Goal: Task Accomplishment & Management: Complete application form

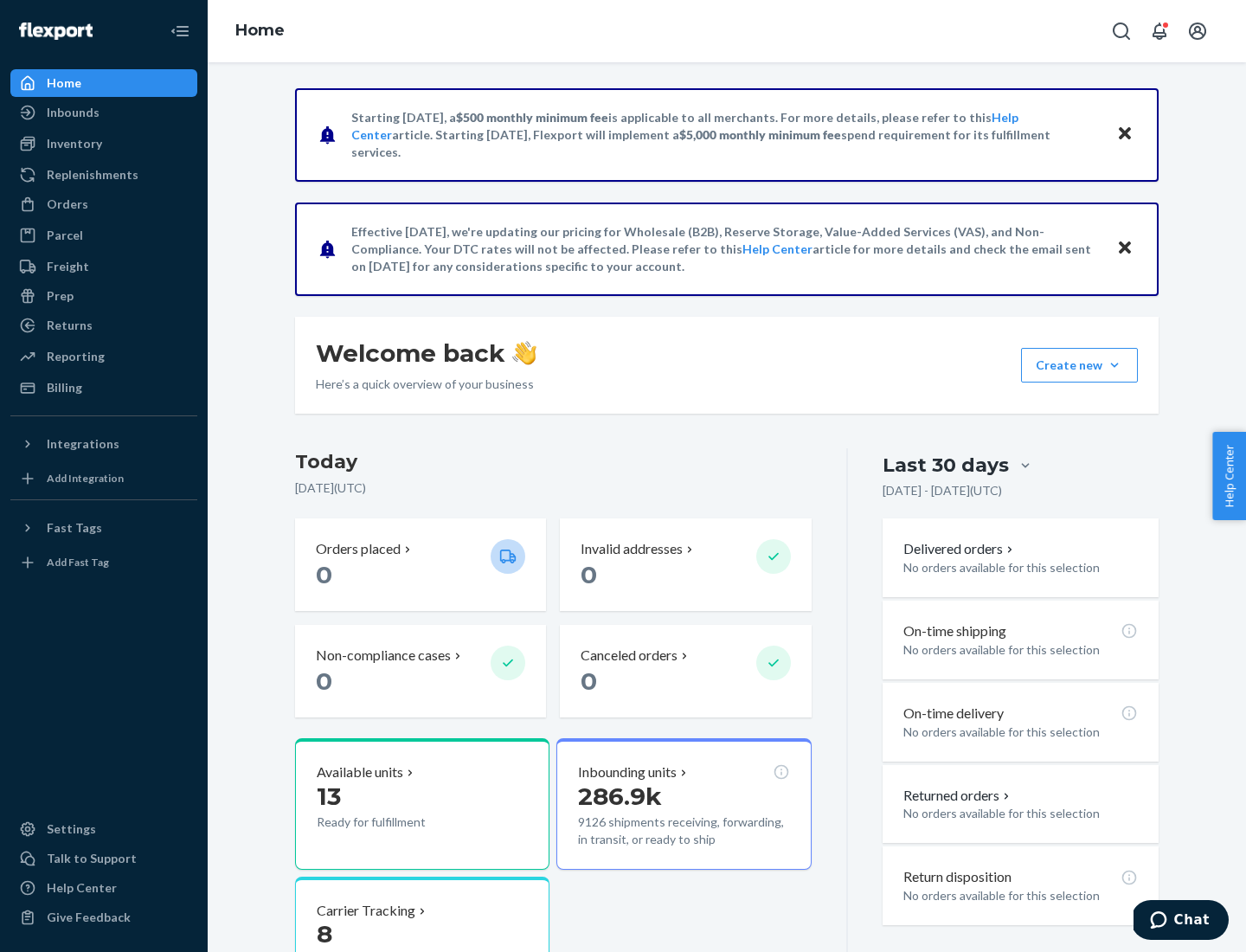
click at [1115, 365] on button "Create new Create new inbound Create new order Create new product" at bounding box center [1079, 365] width 117 height 35
click at [104, 112] on div "Inbounds" at bounding box center [104, 112] width 184 height 24
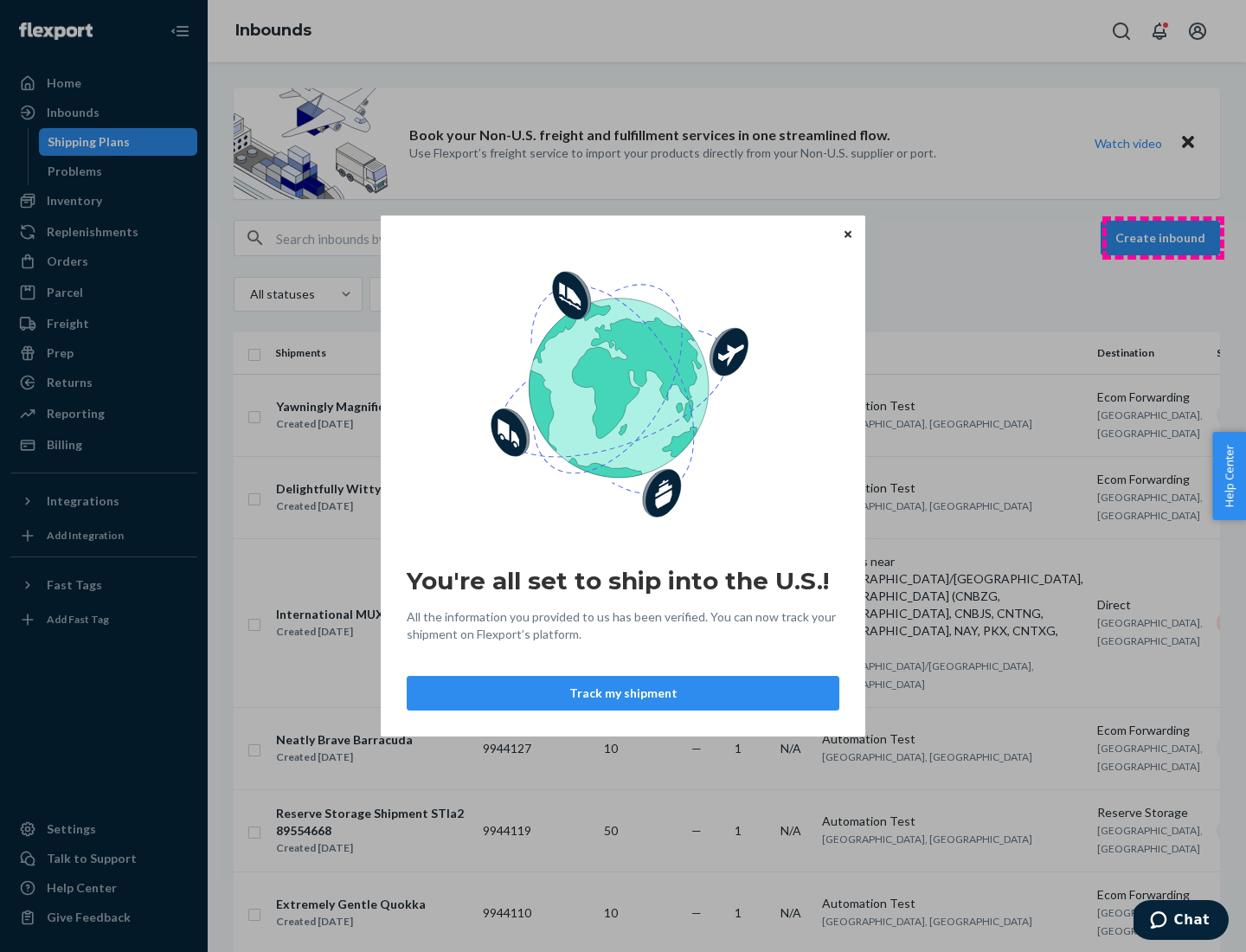
click at [1163, 238] on div "You're all set to ship into the U.S.! All the information you provided to us ha…" at bounding box center [623, 476] width 1246 height 952
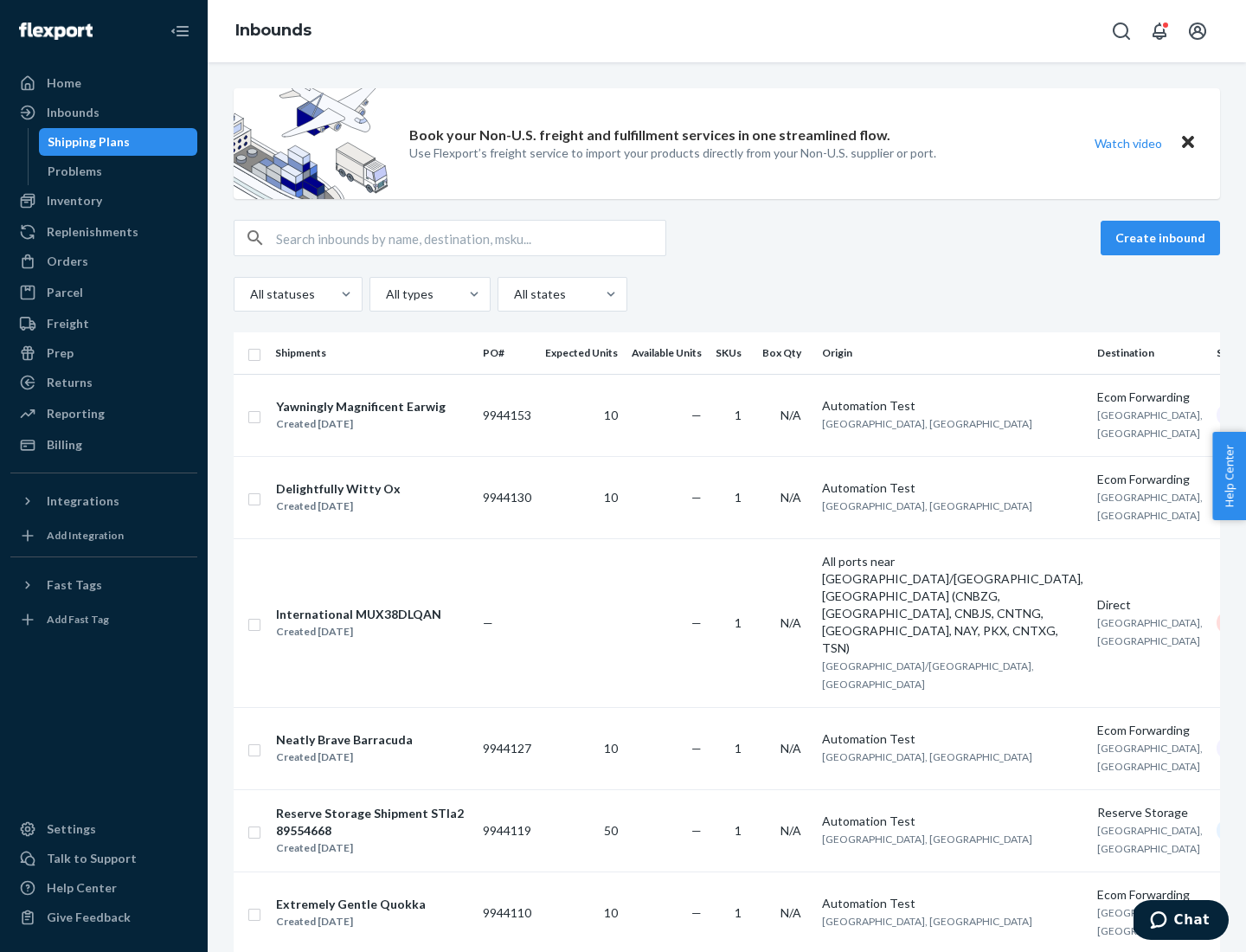
click at [1163, 238] on button "Create inbound" at bounding box center [1160, 238] width 119 height 35
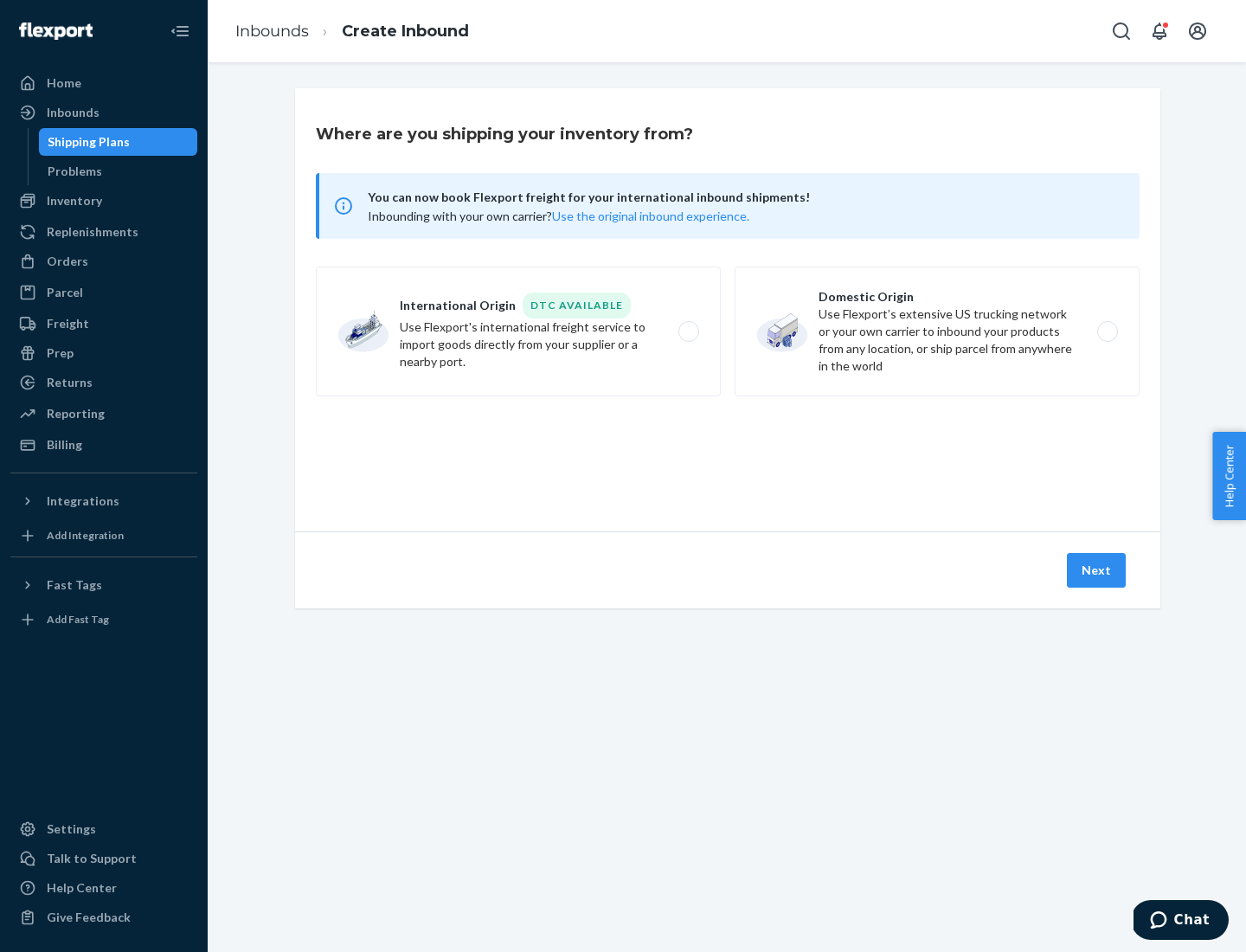
click at [937, 332] on label "Domestic Origin Use Flexport’s extensive US trucking network or your own carrie…" at bounding box center [937, 331] width 405 height 130
click at [1107, 332] on input "Domestic Origin Use Flexport’s extensive US trucking network or your own carrie…" at bounding box center [1112, 332] width 12 height 12
radio input "true"
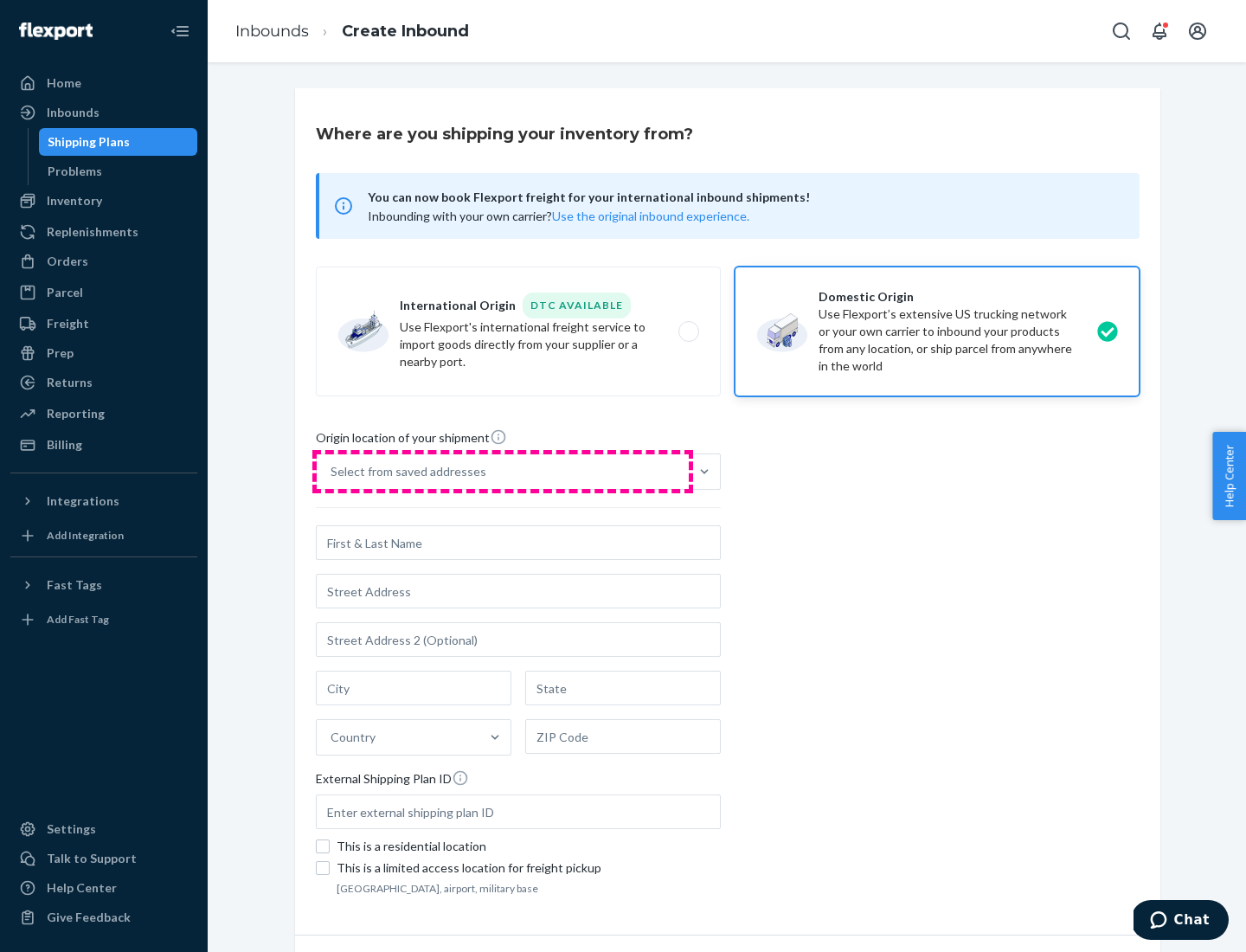
click at [503, 472] on div "Select from saved addresses" at bounding box center [502, 471] width 372 height 35
click at [332, 472] on input "Select from saved addresses" at bounding box center [332, 471] width 2 height 17
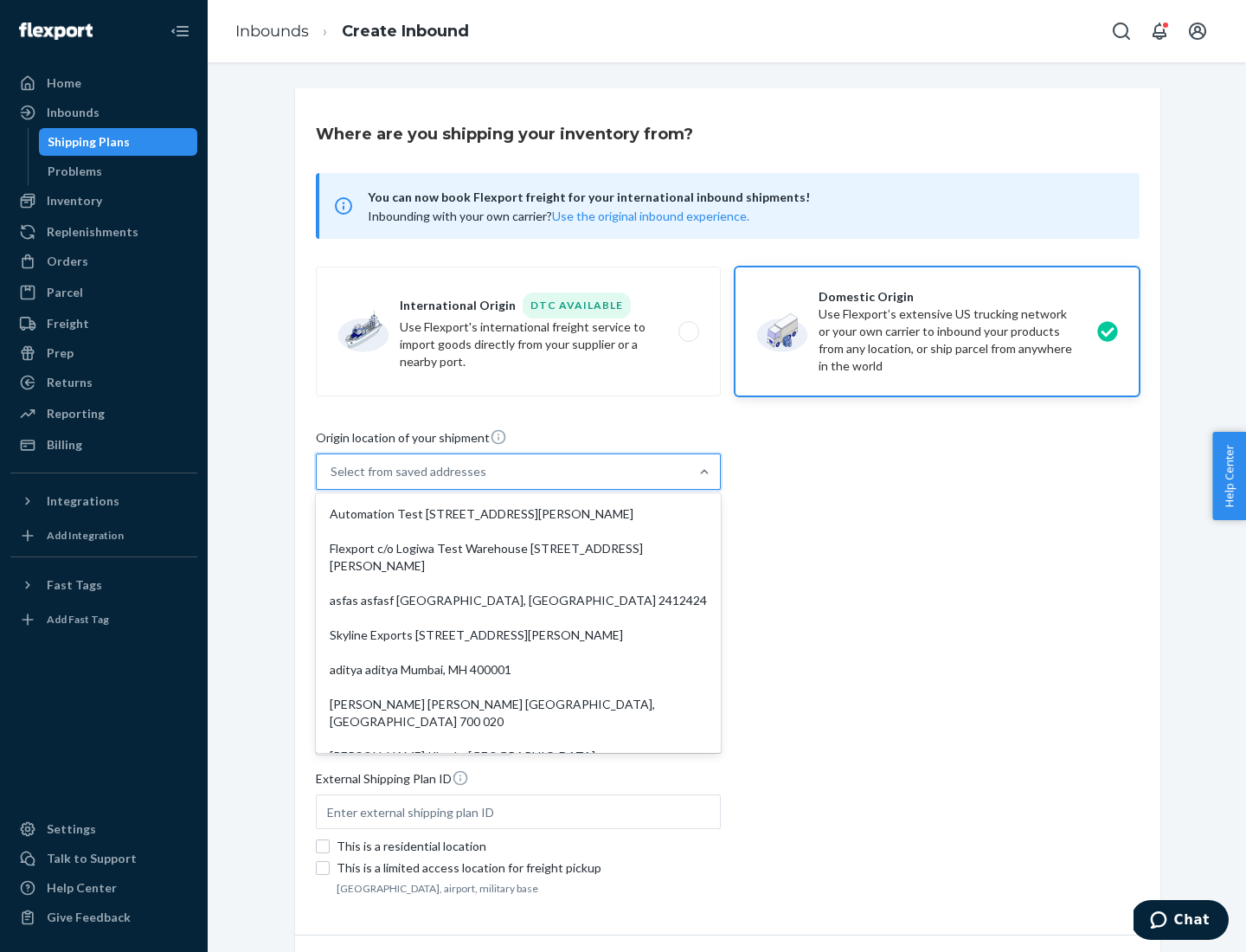
scroll to position [7, 0]
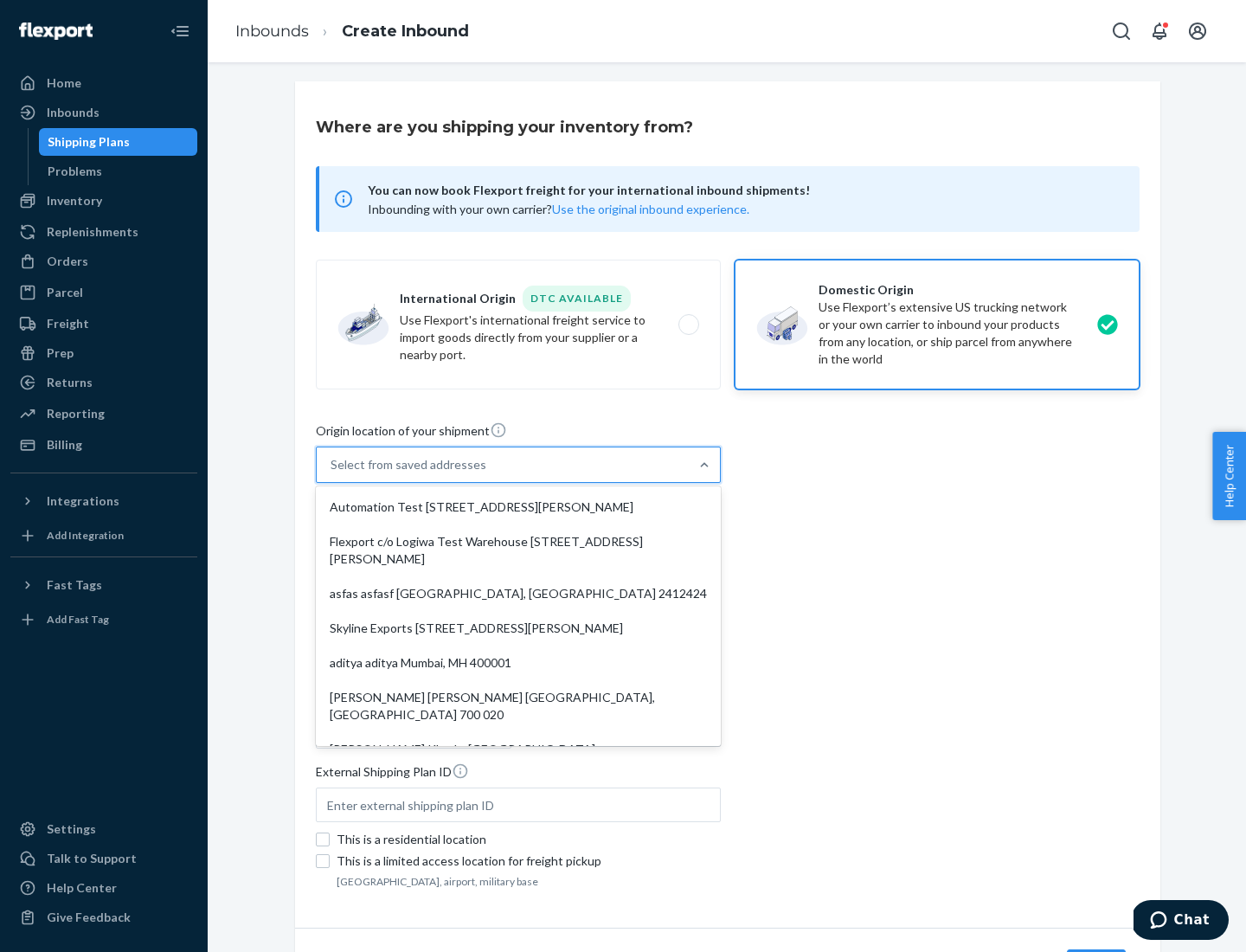
click at [518, 507] on div "Automation Test [STREET_ADDRESS][PERSON_NAME]" at bounding box center [518, 507] width 398 height 35
click at [332, 474] on input "option Automation Test [STREET_ADDRESS][PERSON_NAME]. 9 results available. Use …" at bounding box center [332, 464] width 2 height 17
type input "Automation Test"
type input "9th Floor"
type input "[GEOGRAPHIC_DATA]"
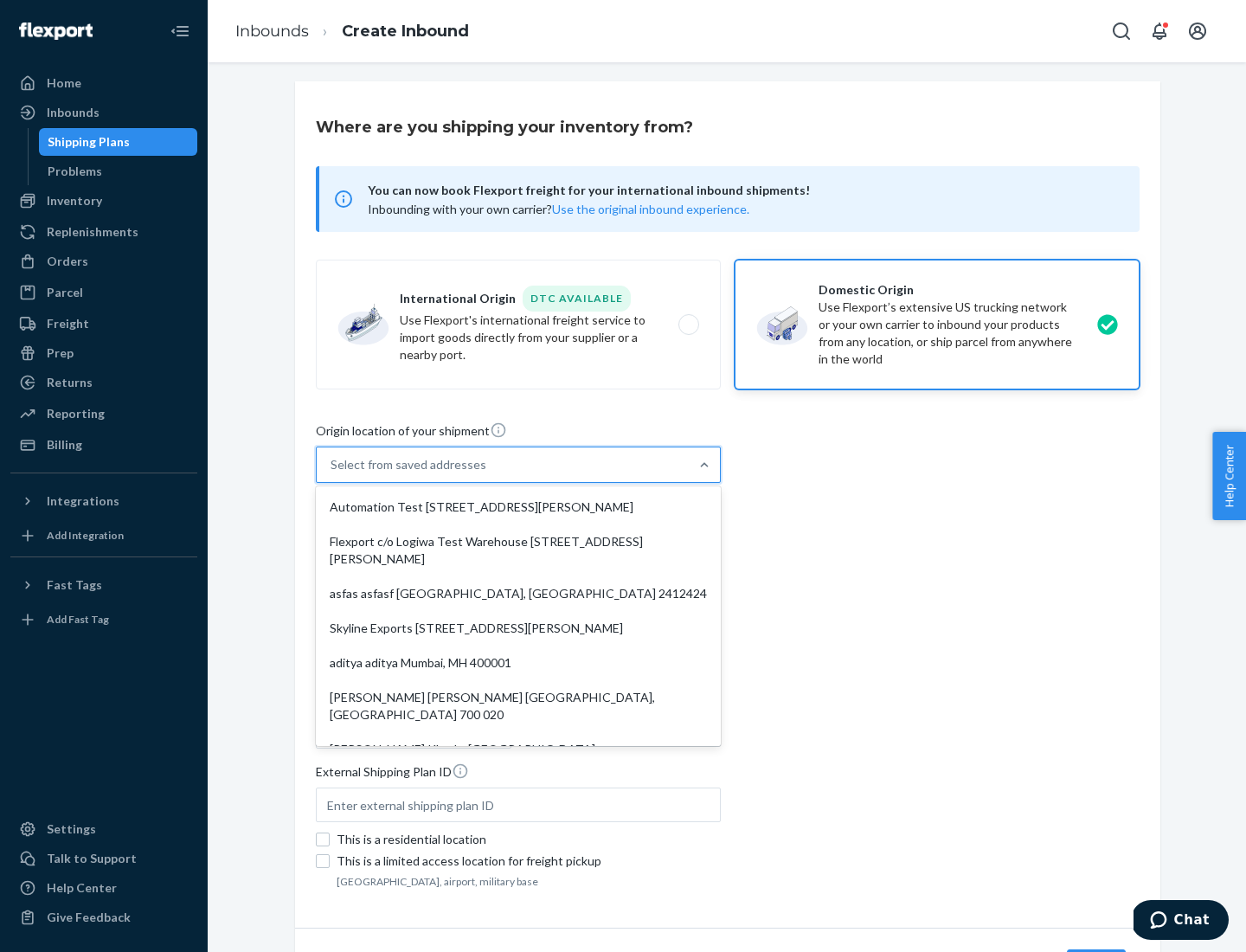
type input "CA"
type input "94104"
type input "[STREET_ADDRESS][PERSON_NAME]"
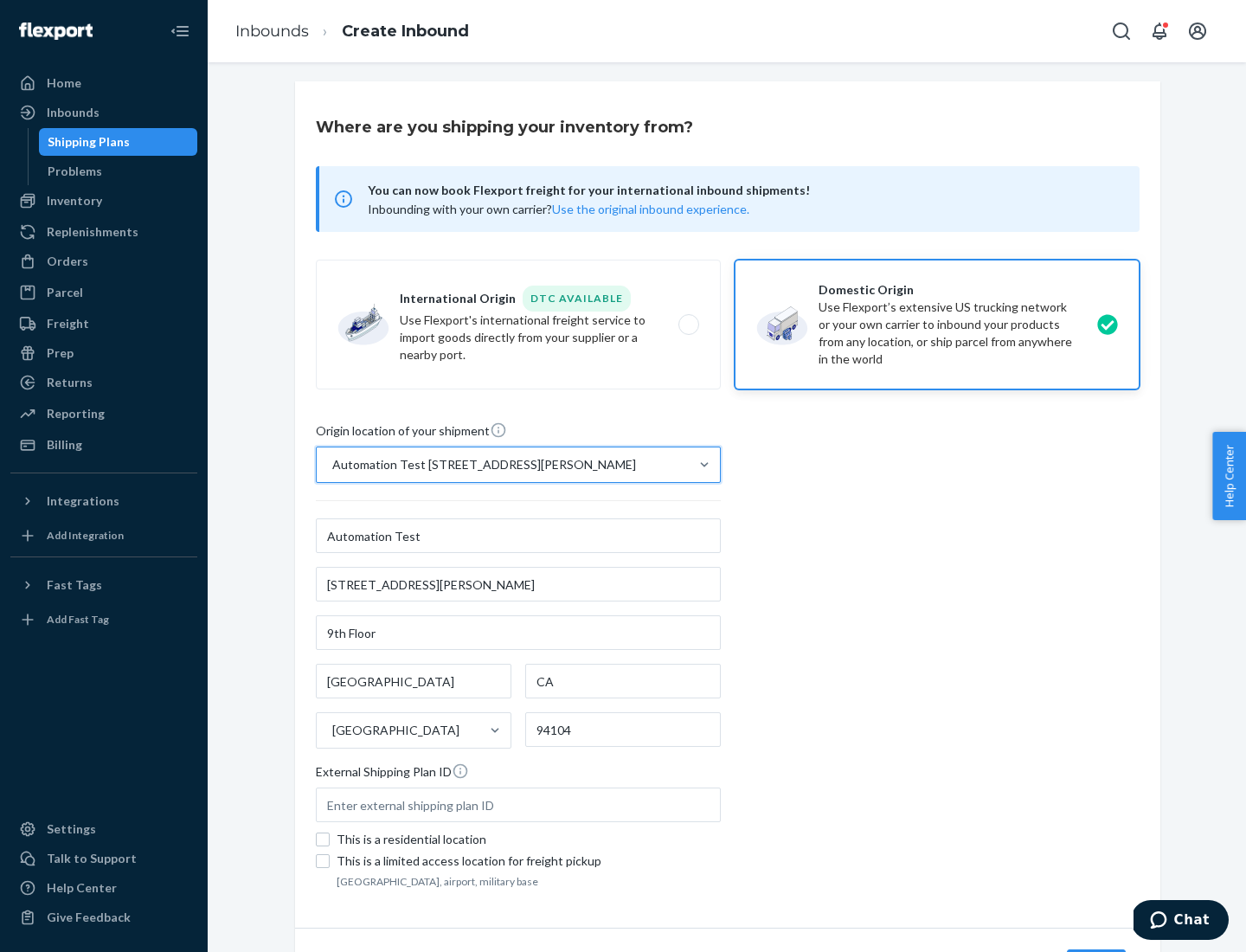
scroll to position [101, 0]
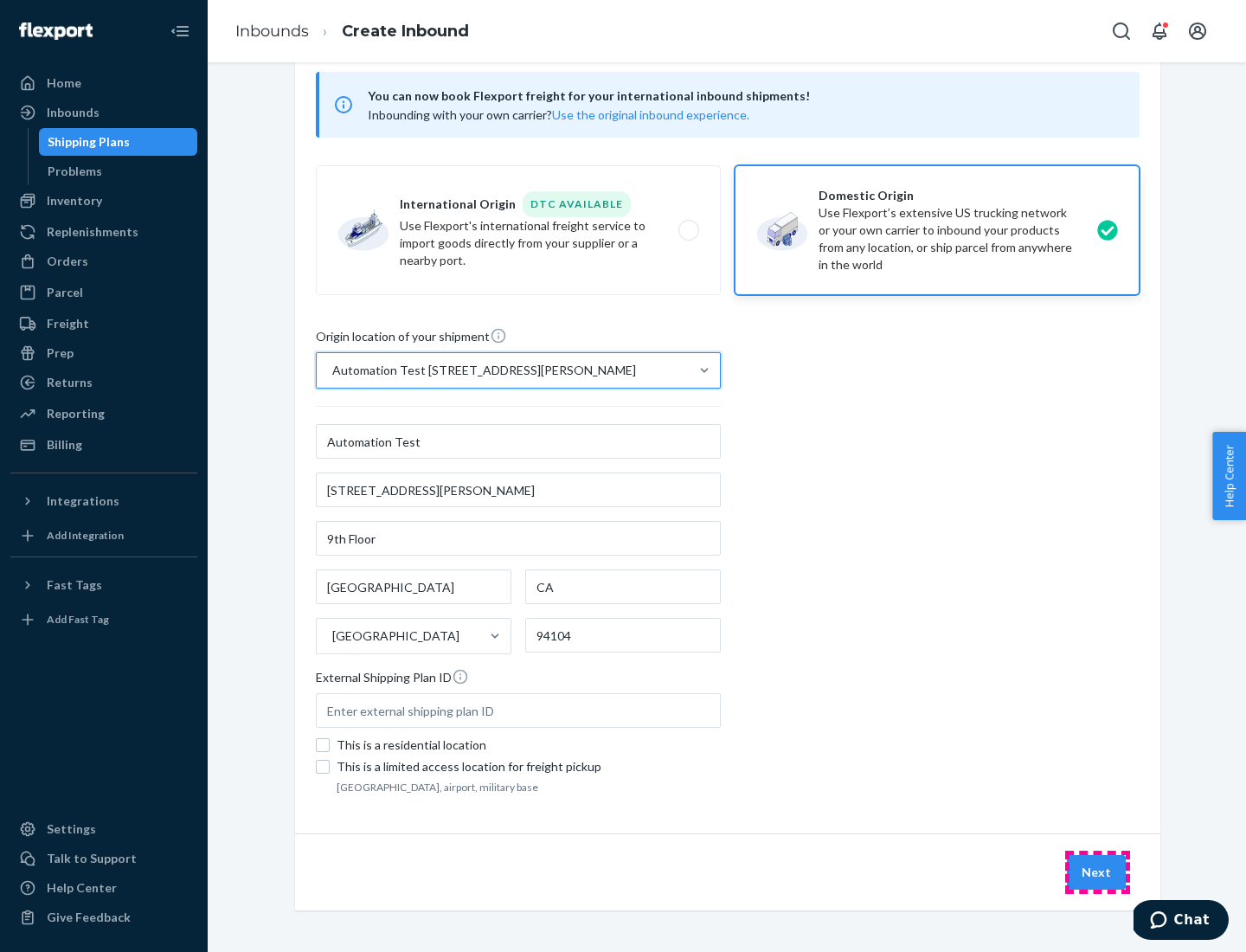
click at [1097, 872] on button "Next" at bounding box center [1097, 872] width 59 height 35
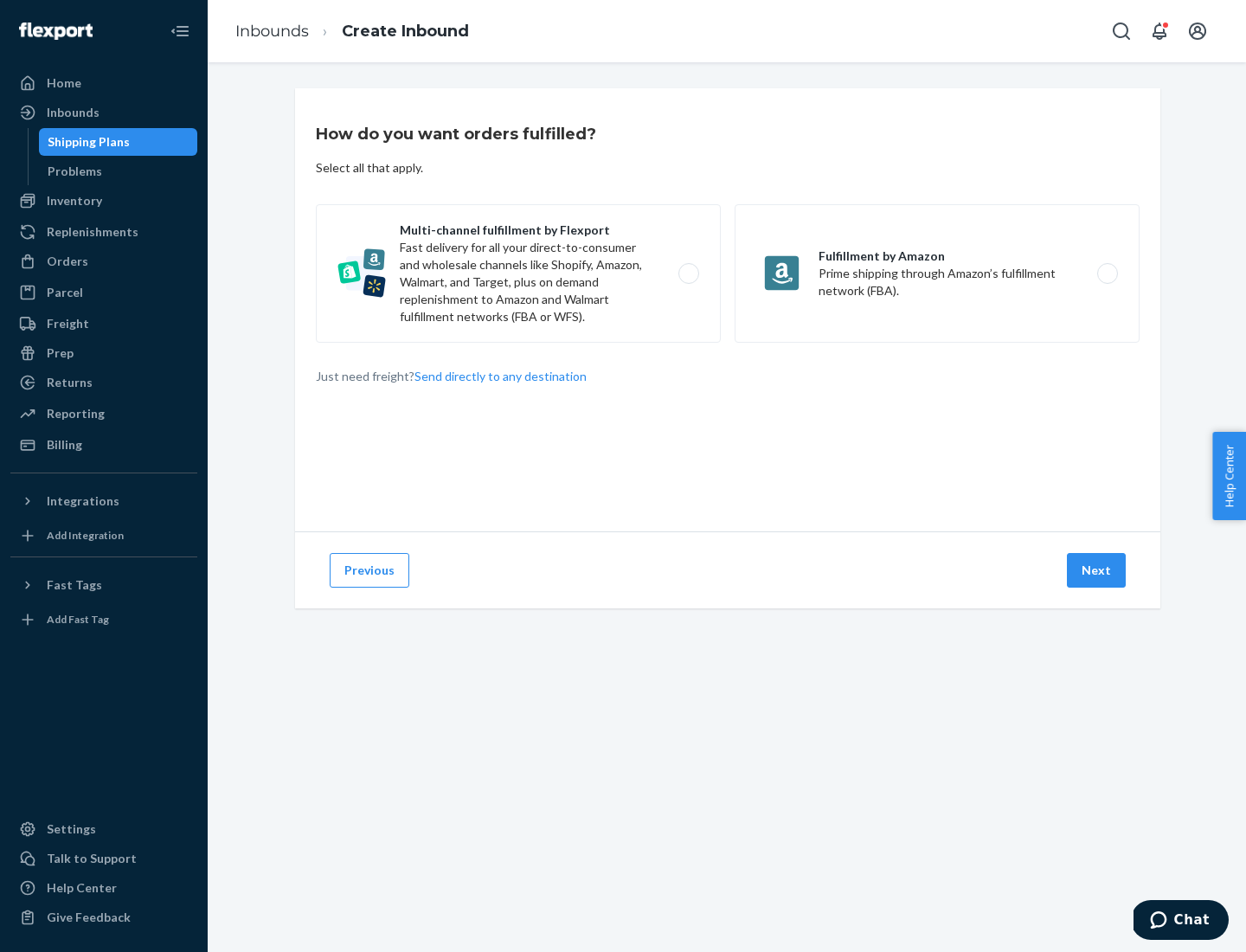
click at [518, 274] on label "Multi-channel fulfillment by Flexport Fast delivery for all your direct-to-cons…" at bounding box center [518, 274] width 405 height 138
click at [688, 274] on input "Multi-channel fulfillment by Flexport Fast delivery for all your direct-to-cons…" at bounding box center [693, 274] width 12 height 12
radio input "true"
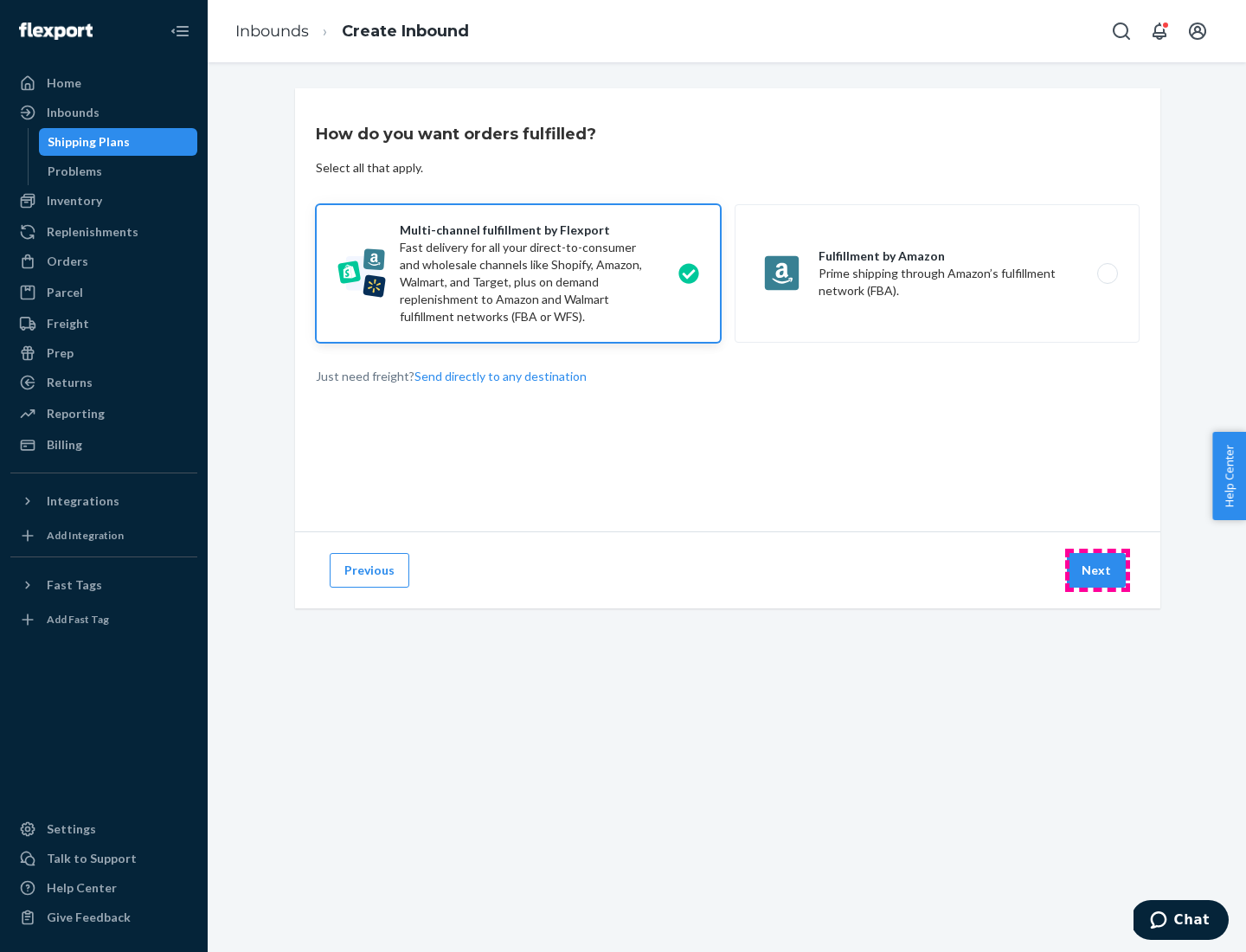
click at [1097, 571] on button "Next" at bounding box center [1097, 570] width 59 height 35
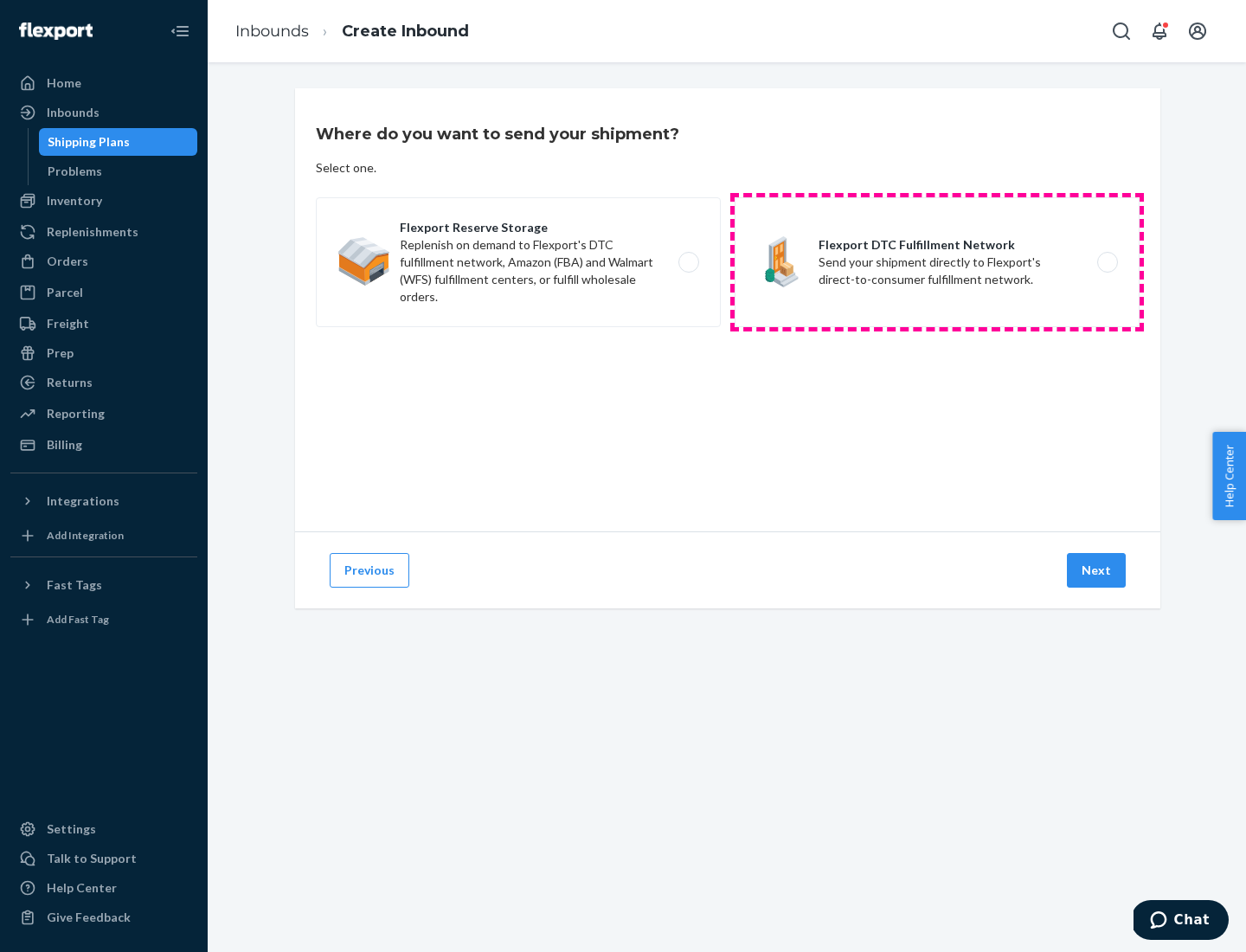
click at [937, 262] on label "Flexport DTC Fulfillment Network Send your shipment directly to Flexport's dire…" at bounding box center [937, 262] width 405 height 130
click at [1107, 262] on input "Flexport DTC Fulfillment Network Send your shipment directly to Flexport's dire…" at bounding box center [1112, 263] width 12 height 12
radio input "true"
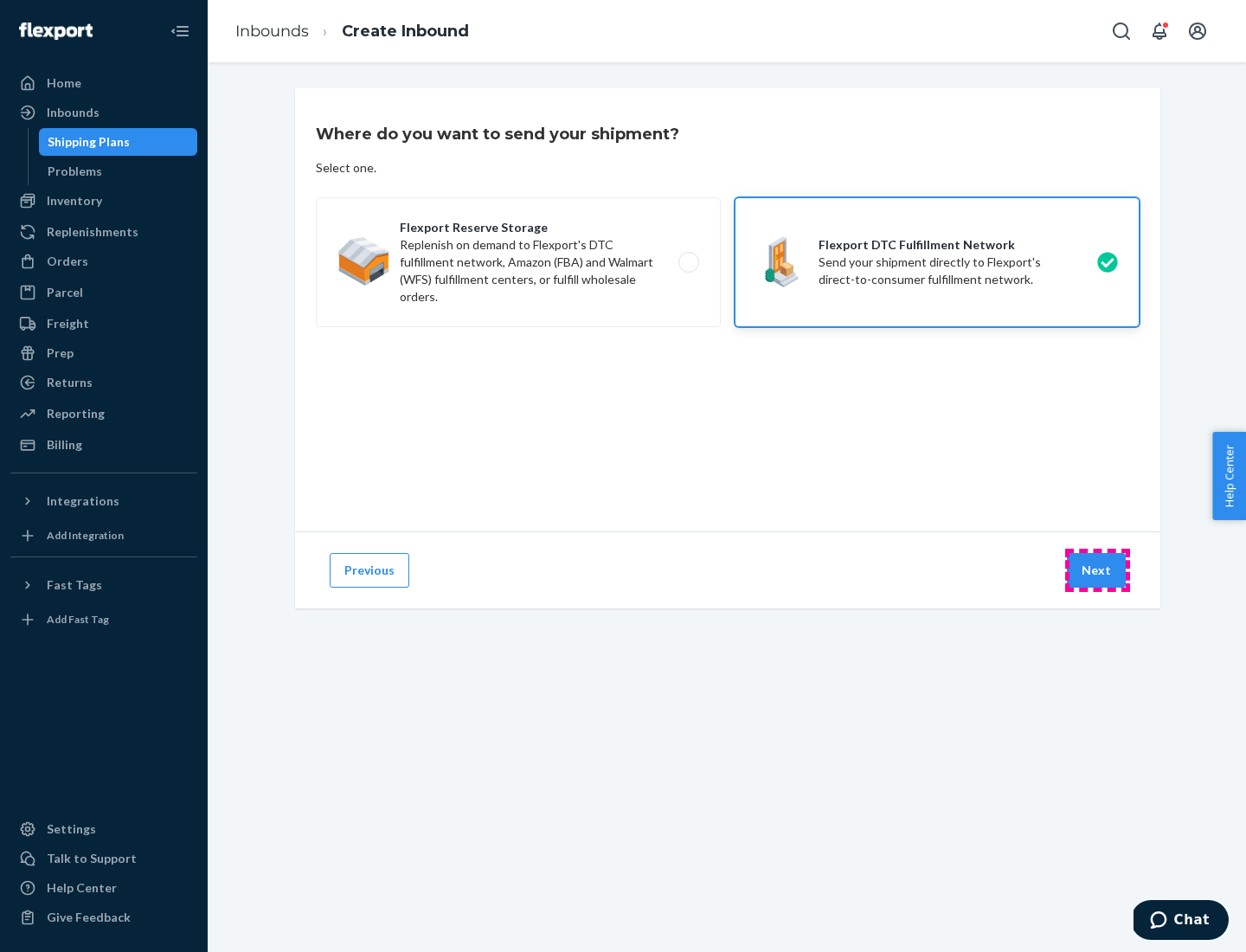
click at [1097, 571] on button "Next" at bounding box center [1097, 570] width 59 height 35
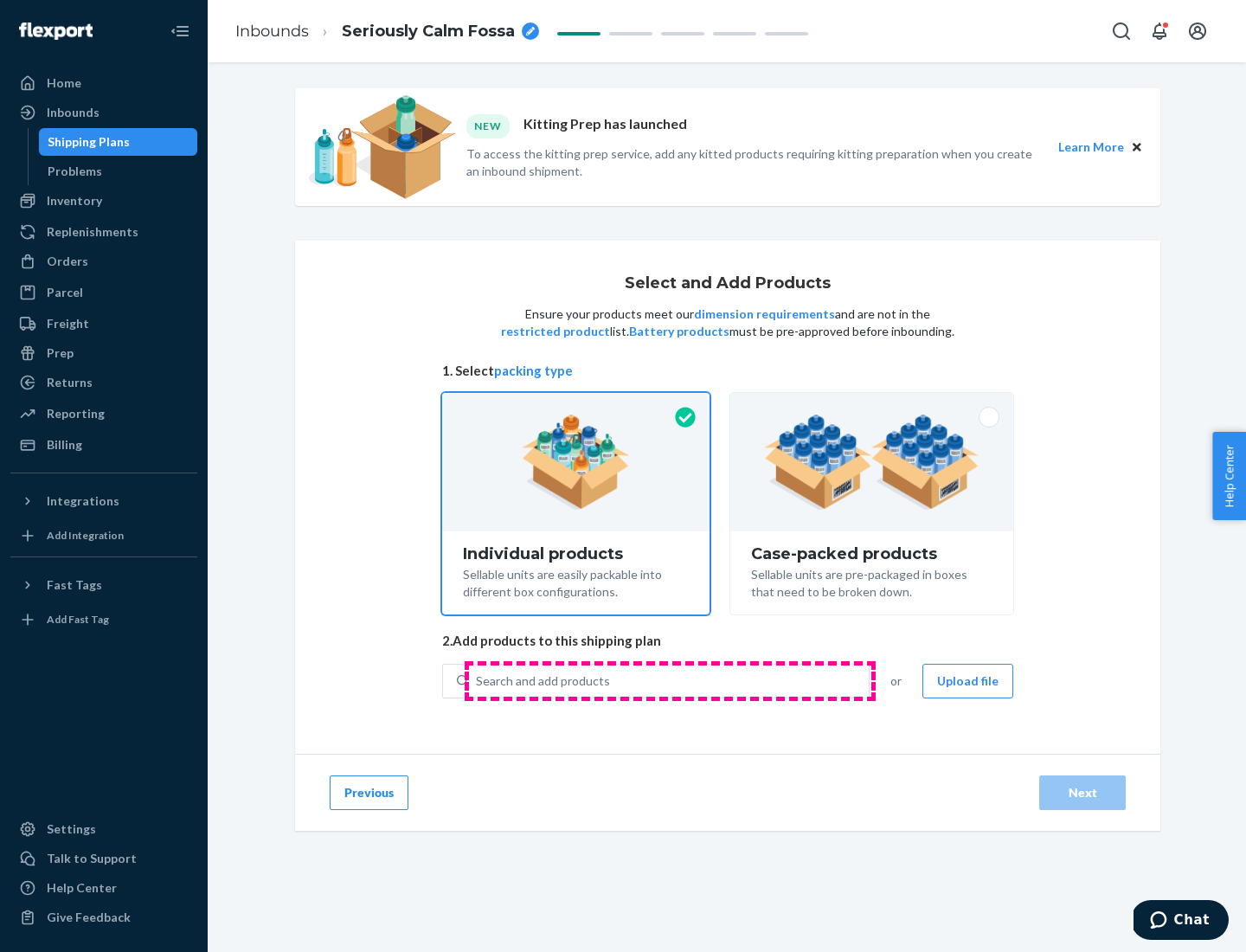
click at [670, 680] on div "Search and add products" at bounding box center [669, 681] width 400 height 31
click at [478, 680] on input "Search and add products" at bounding box center [477, 681] width 2 height 17
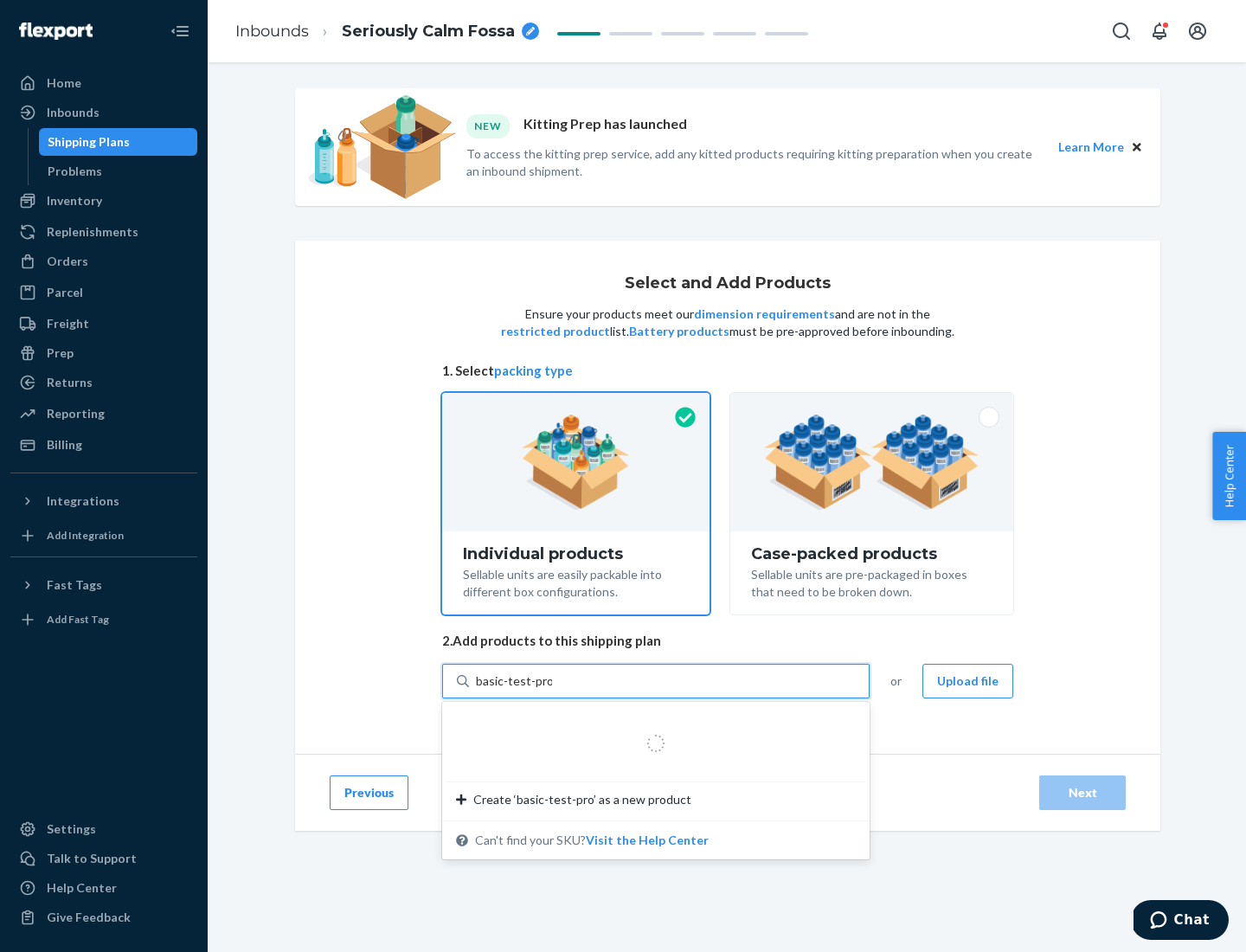
type input "basic-test-product-1"
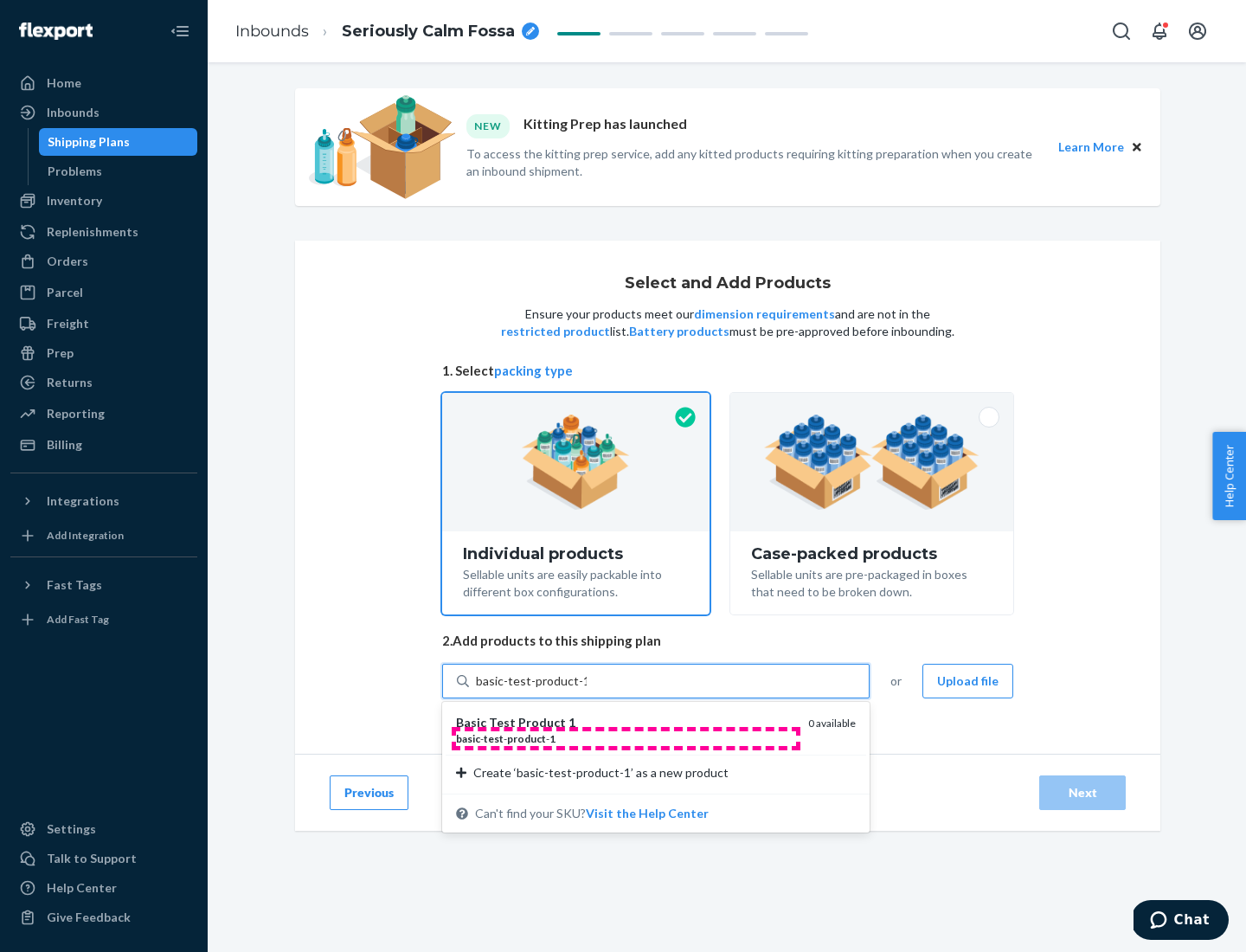
click at [626, 738] on div "basic - test - product - 1" at bounding box center [624, 738] width 338 height 14
click at [587, 690] on input "basic-test-product-1" at bounding box center [531, 681] width 110 height 17
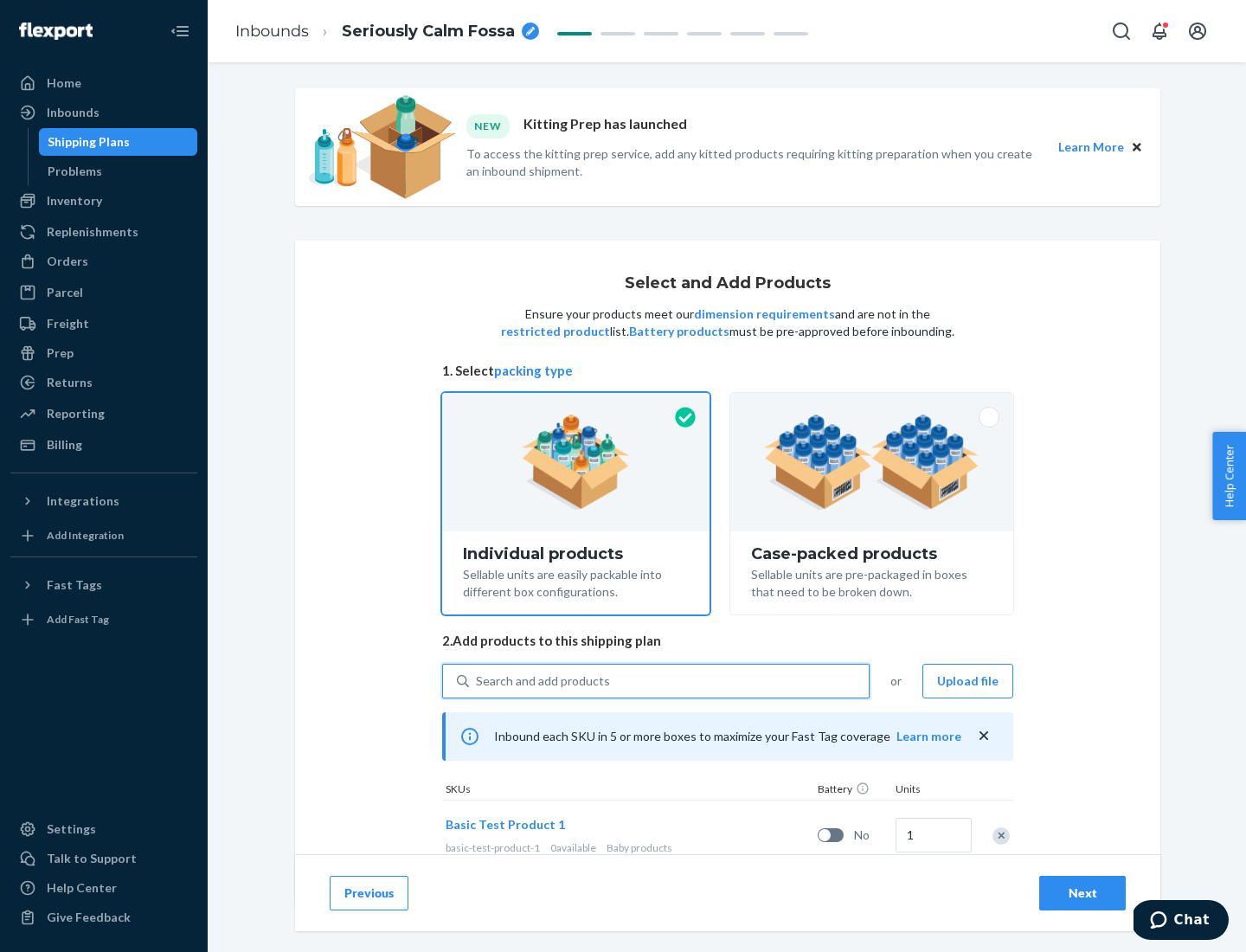
scroll to position [51, 0]
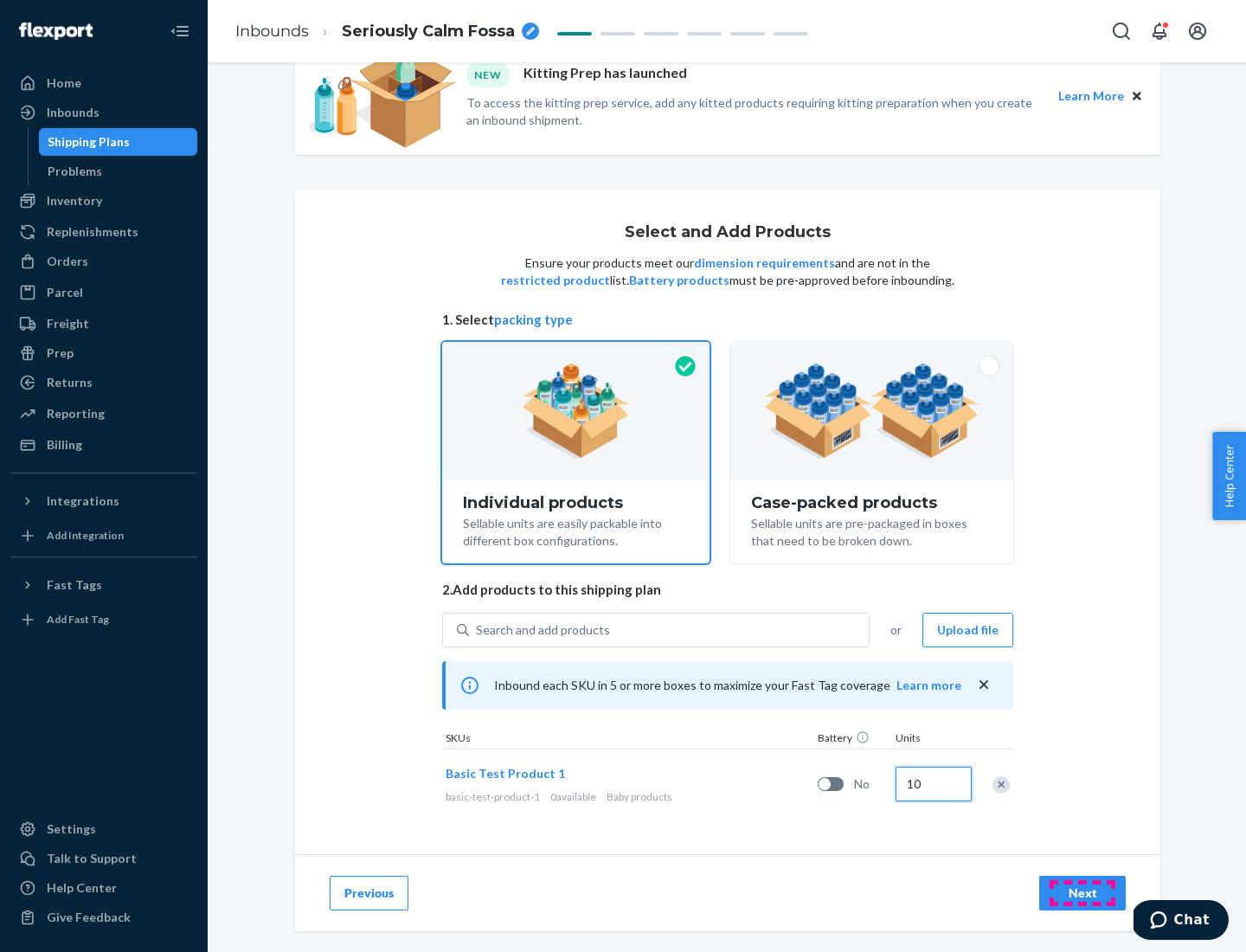
type input "10"
click at [1083, 893] on div "Next" at bounding box center [1083, 893] width 57 height 17
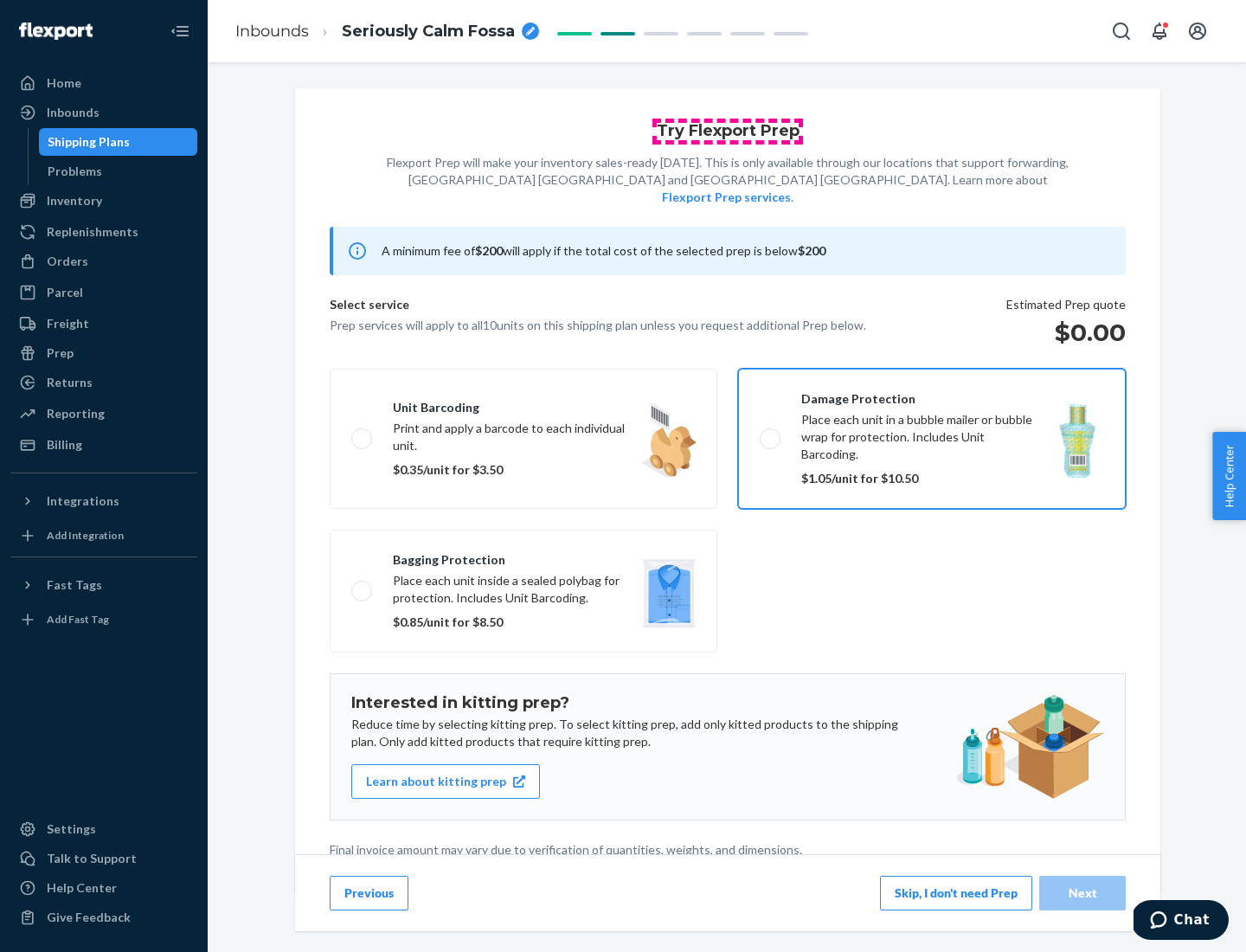
click at [760, 432] on input "Damage protection Place each unit in a bubble mailer or bubble wrap for protect…" at bounding box center [765, 438] width 12 height 12
checkbox input "true"
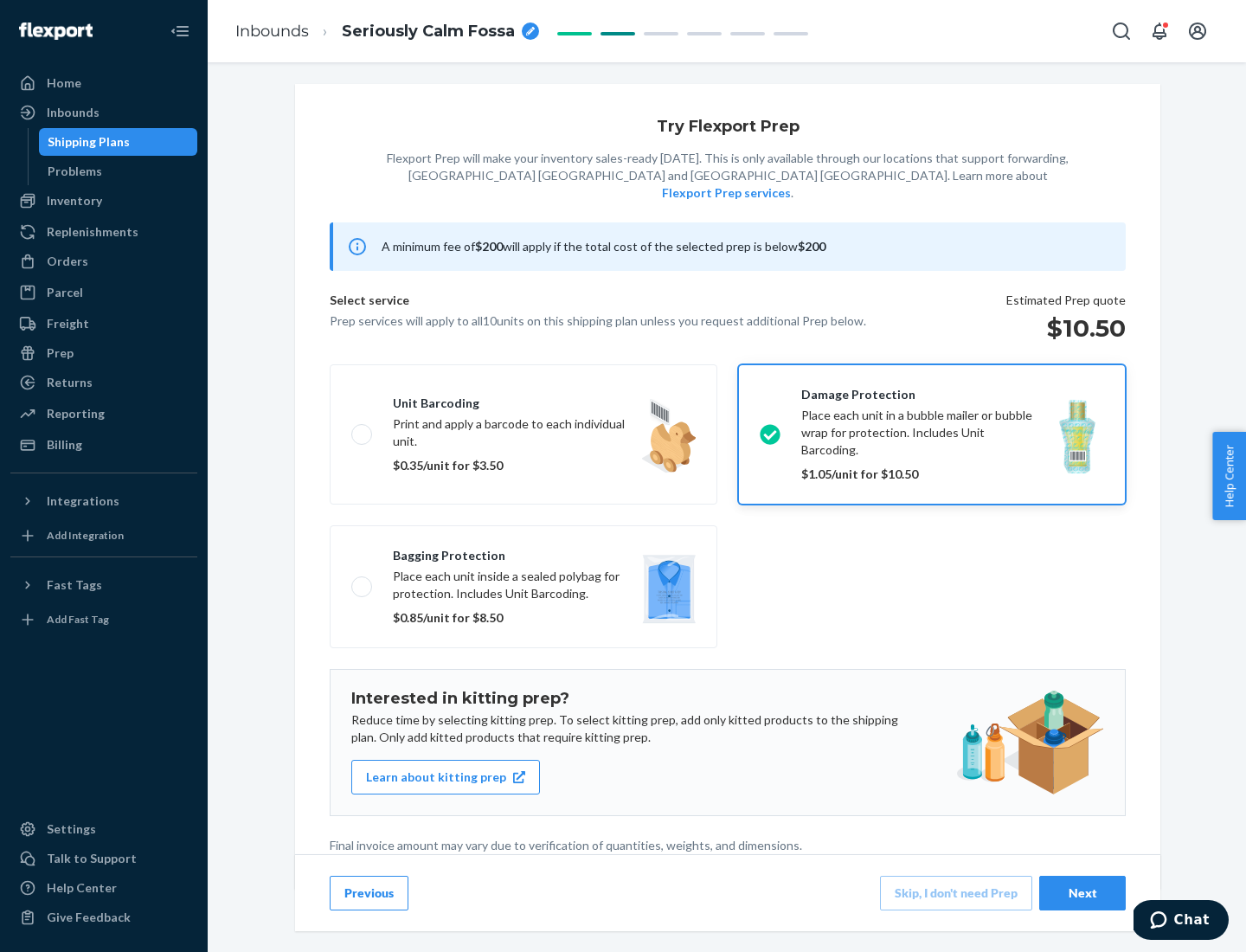
click at [1083, 893] on div "Next" at bounding box center [1083, 893] width 57 height 17
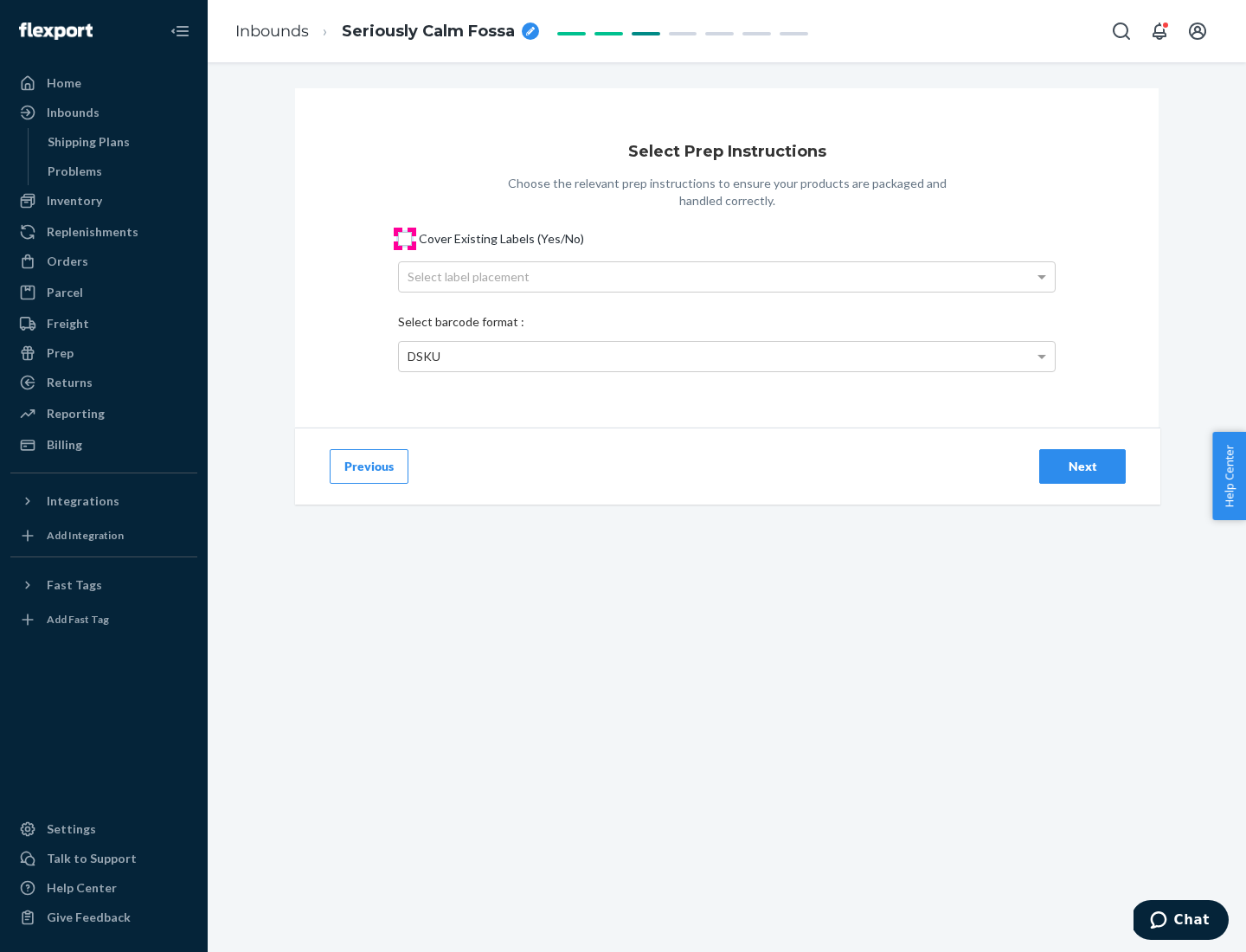
click at [405, 238] on input "Cover Existing Labels (Yes/No)" at bounding box center [405, 239] width 13 height 13
checkbox input "true"
click at [1083, 466] on div "Next" at bounding box center [1083, 466] width 57 height 17
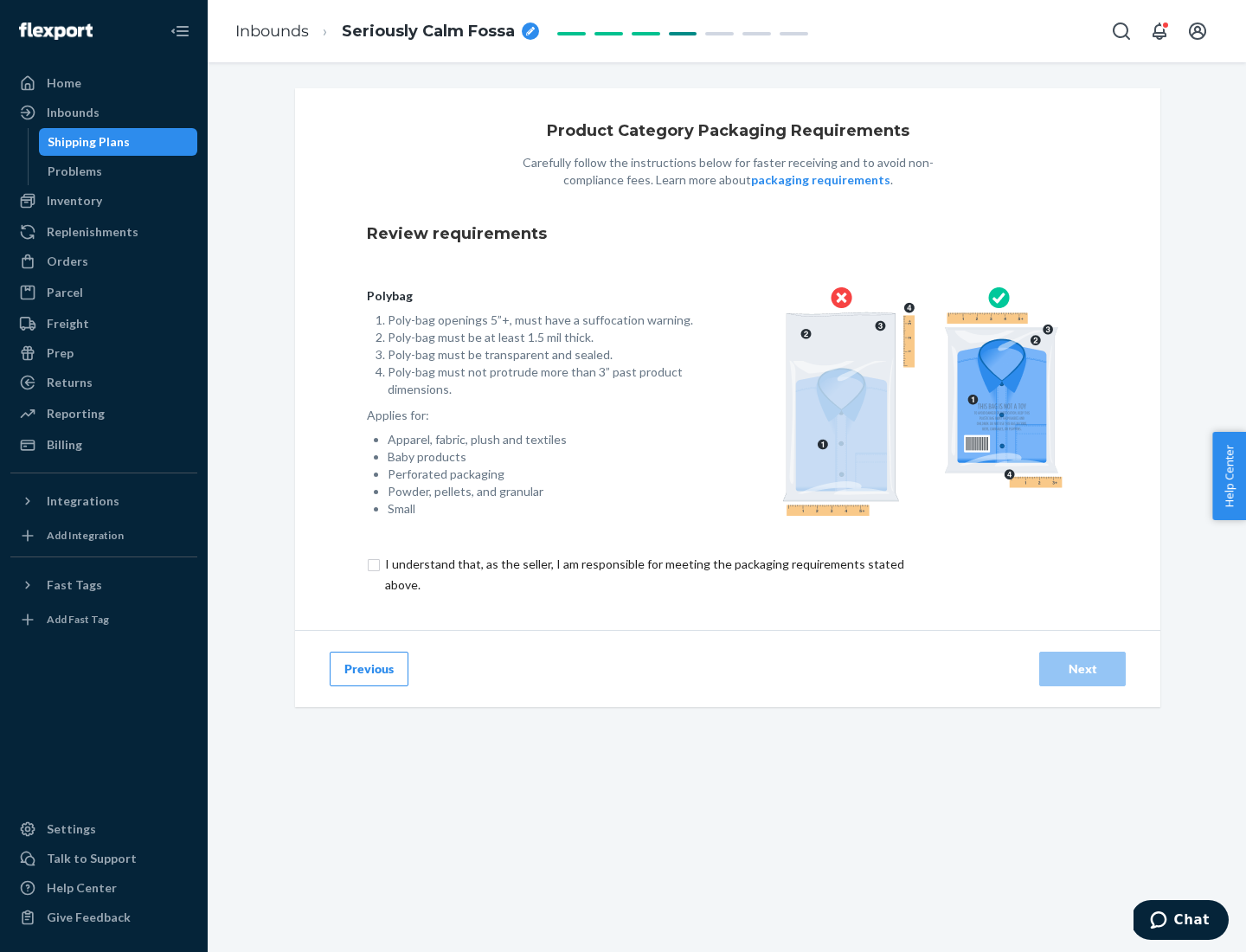
click at [643, 574] on input "checkbox" at bounding box center [655, 574] width 576 height 41
checkbox input "true"
click at [1083, 668] on div "Next" at bounding box center [1083, 668] width 57 height 17
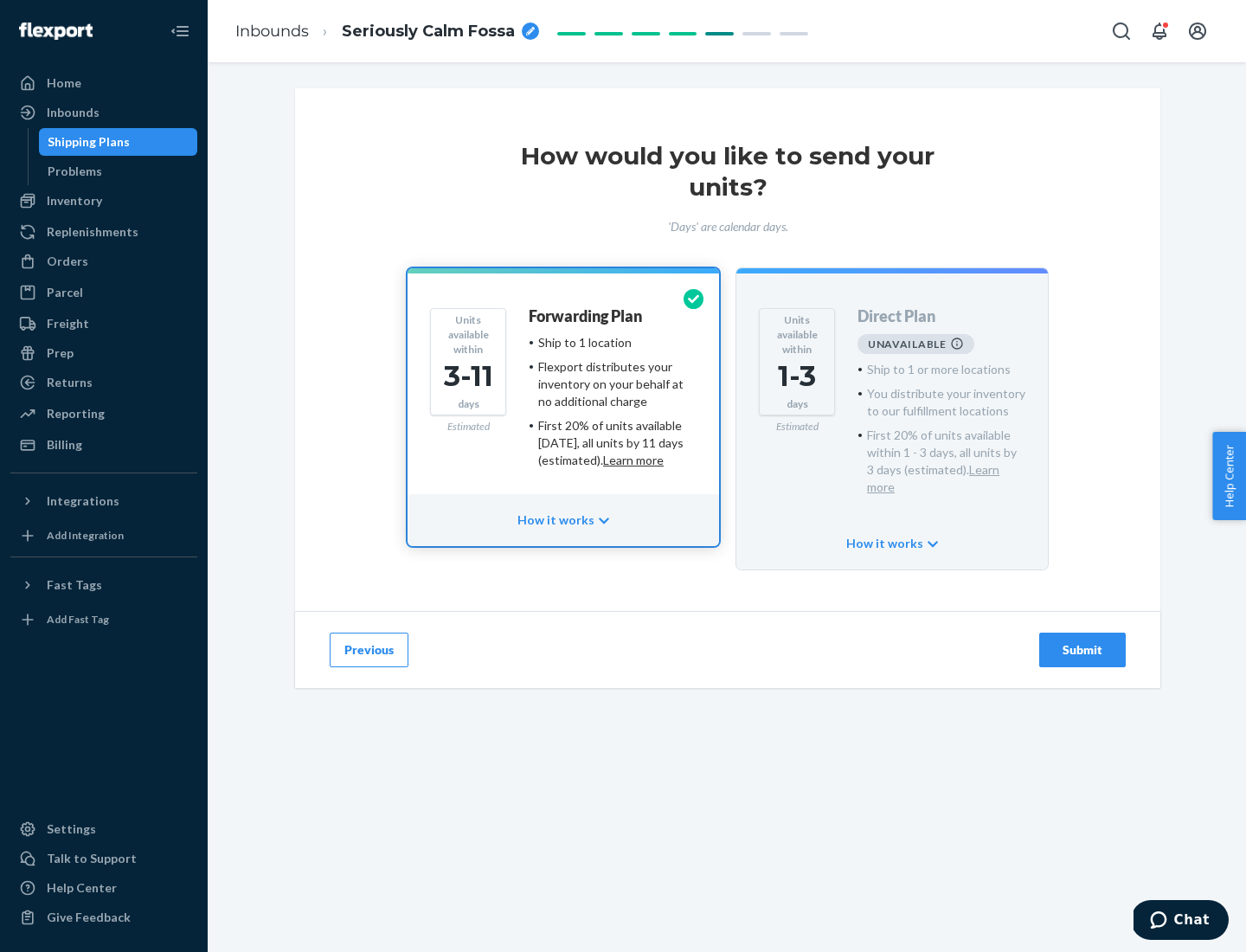
click at [587, 316] on h4 "Forwarding Plan" at bounding box center [585, 316] width 113 height 17
click at [1083, 642] on div "Submit" at bounding box center [1083, 650] width 57 height 17
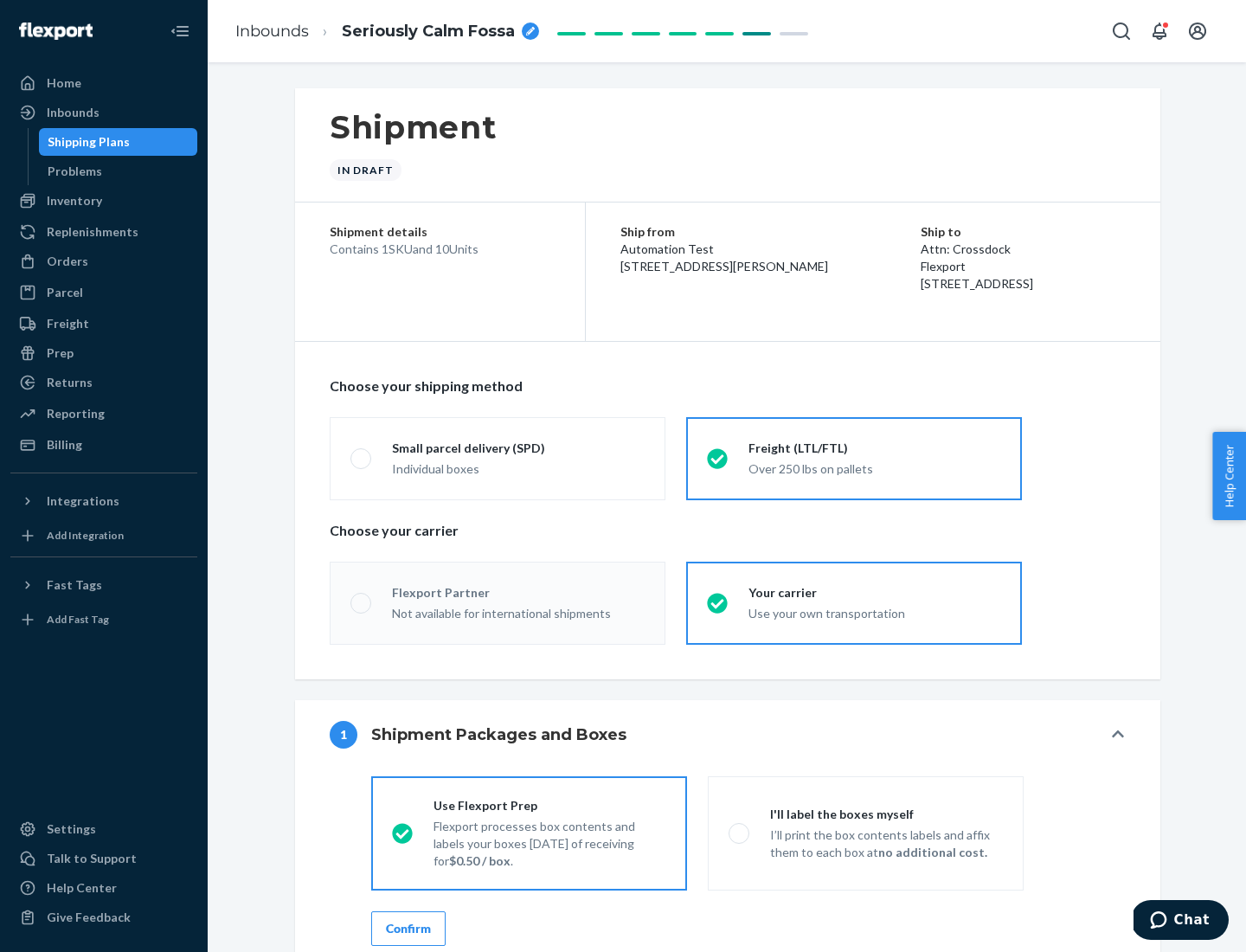
radio input "true"
radio input "false"
radio input "true"
radio input "false"
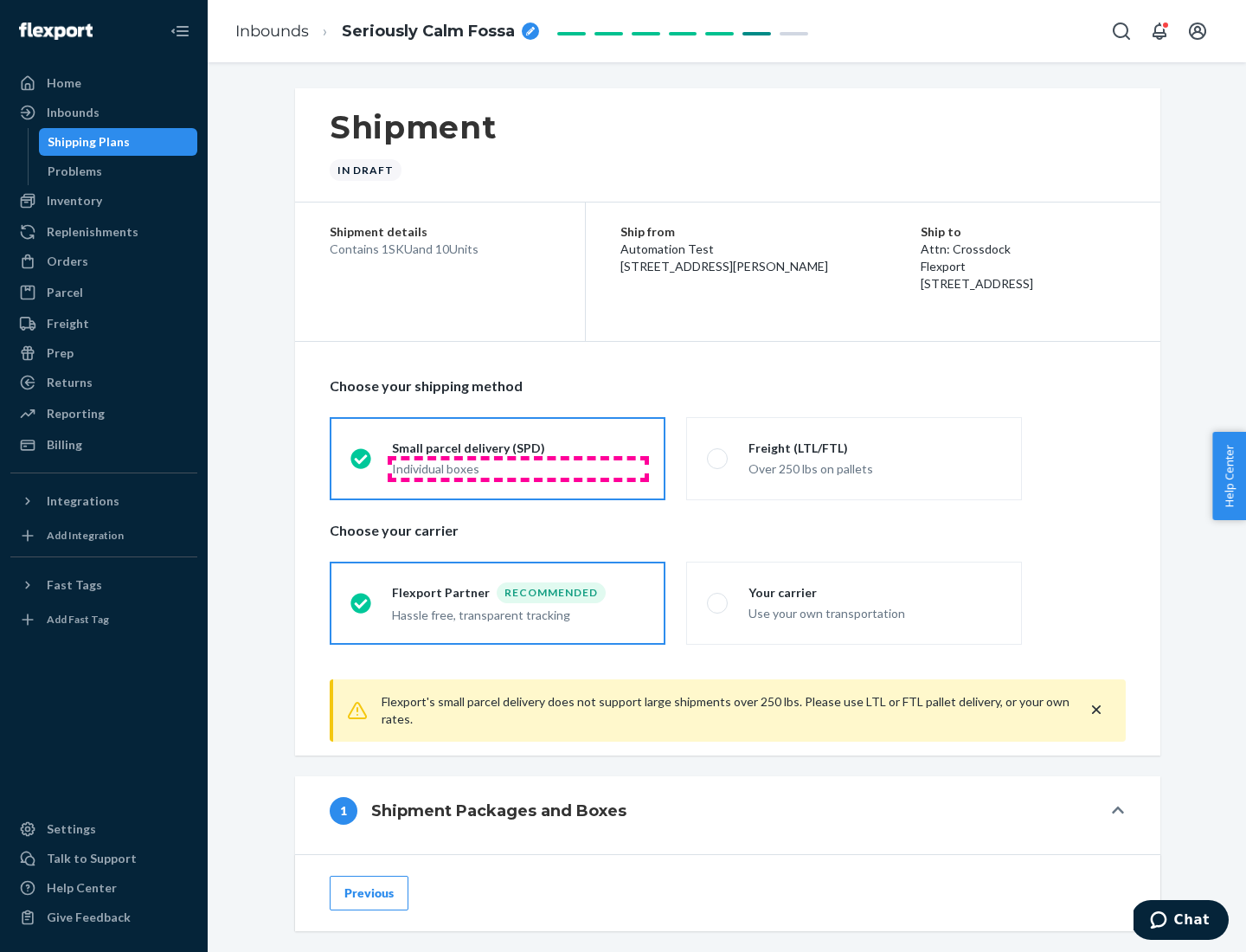
click at [518, 468] on div "Individual boxes" at bounding box center [518, 468] width 253 height 17
click at [362, 464] on input "Small parcel delivery (SPD) Individual boxes" at bounding box center [356, 459] width 12 height 12
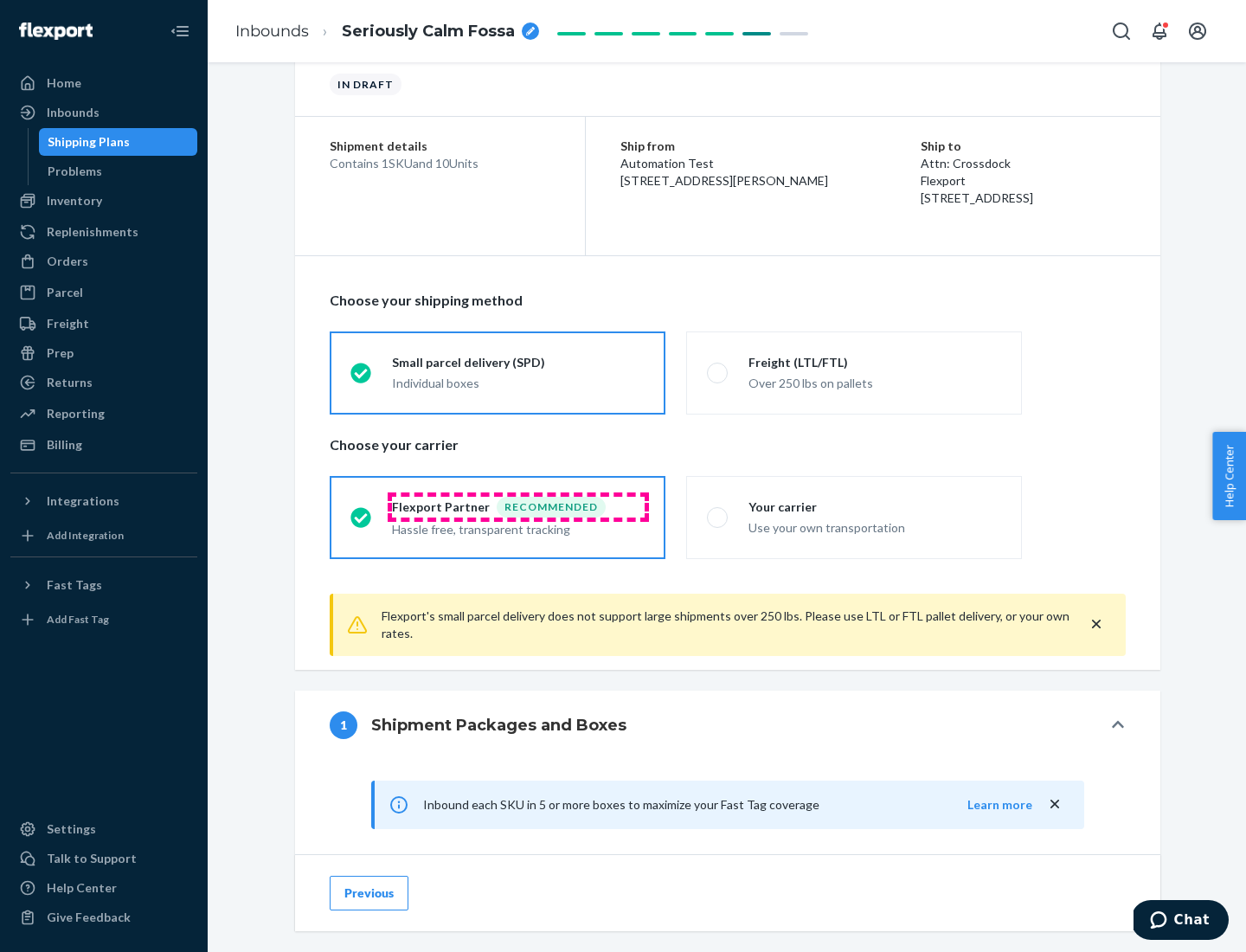
click at [518, 506] on div "Recommended" at bounding box center [552, 507] width 109 height 21
click at [362, 511] on input "Flexport Partner Recommended Hassle free, transparent tracking" at bounding box center [356, 517] width 12 height 12
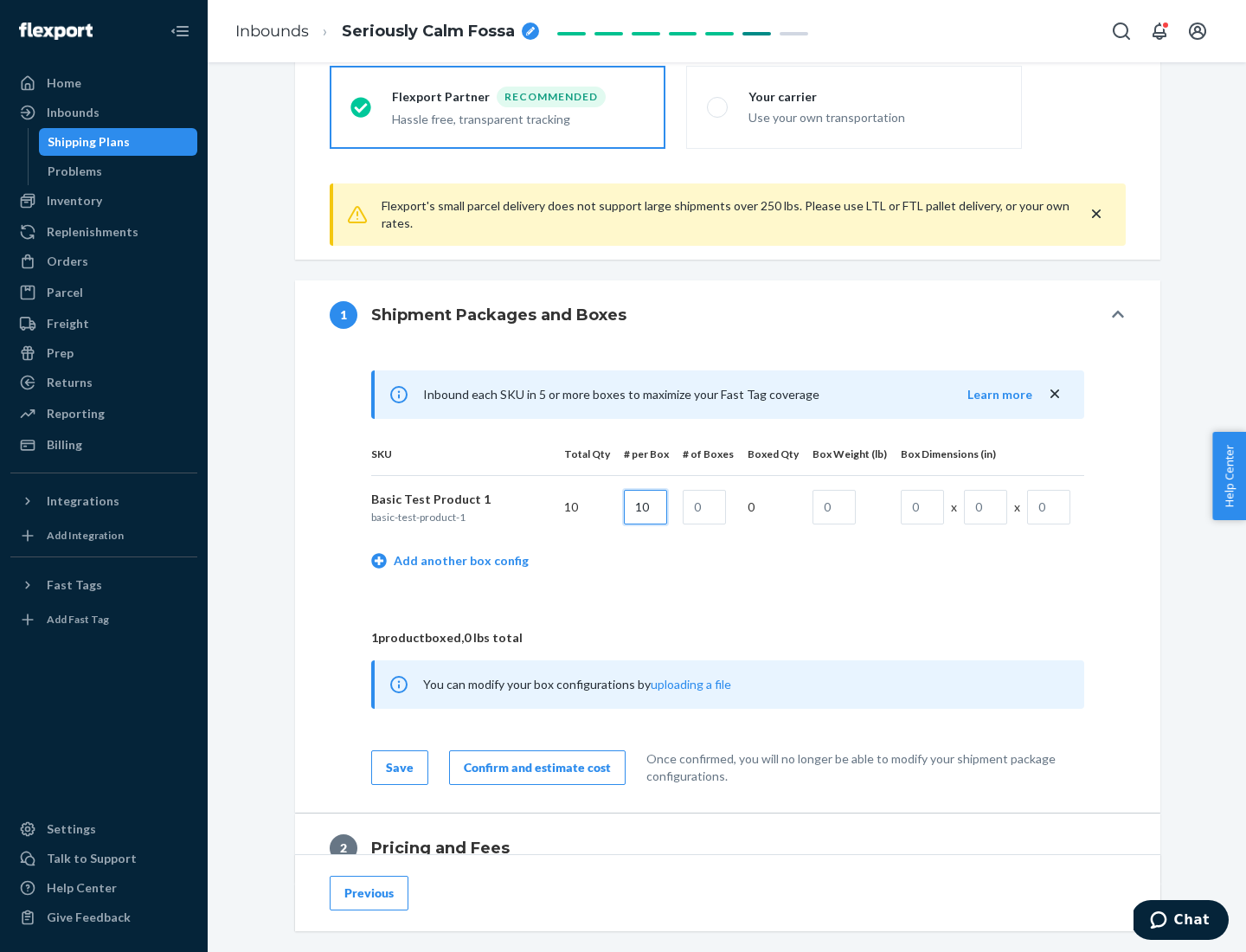
type input "10"
type input "1"
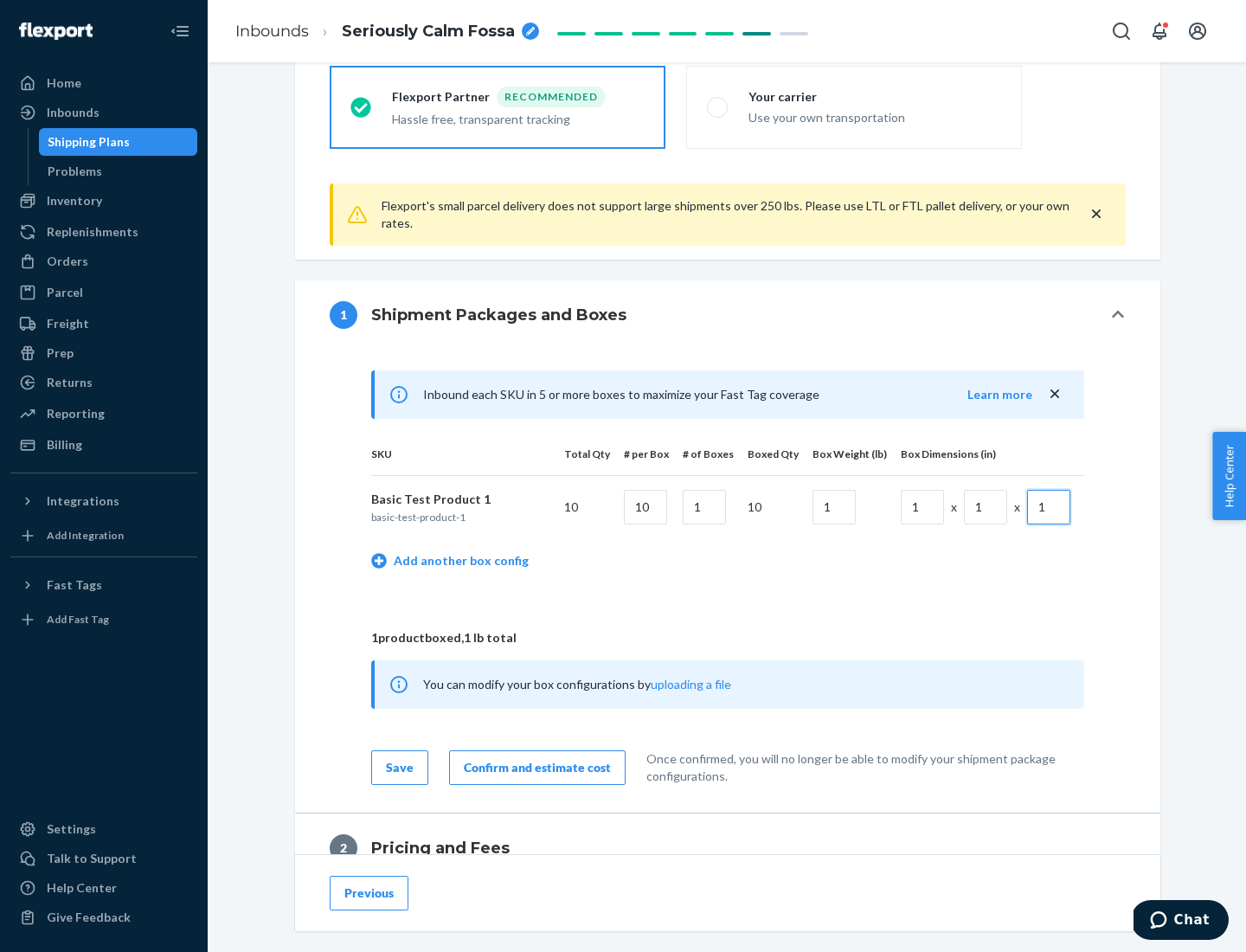
scroll to position [756, 0]
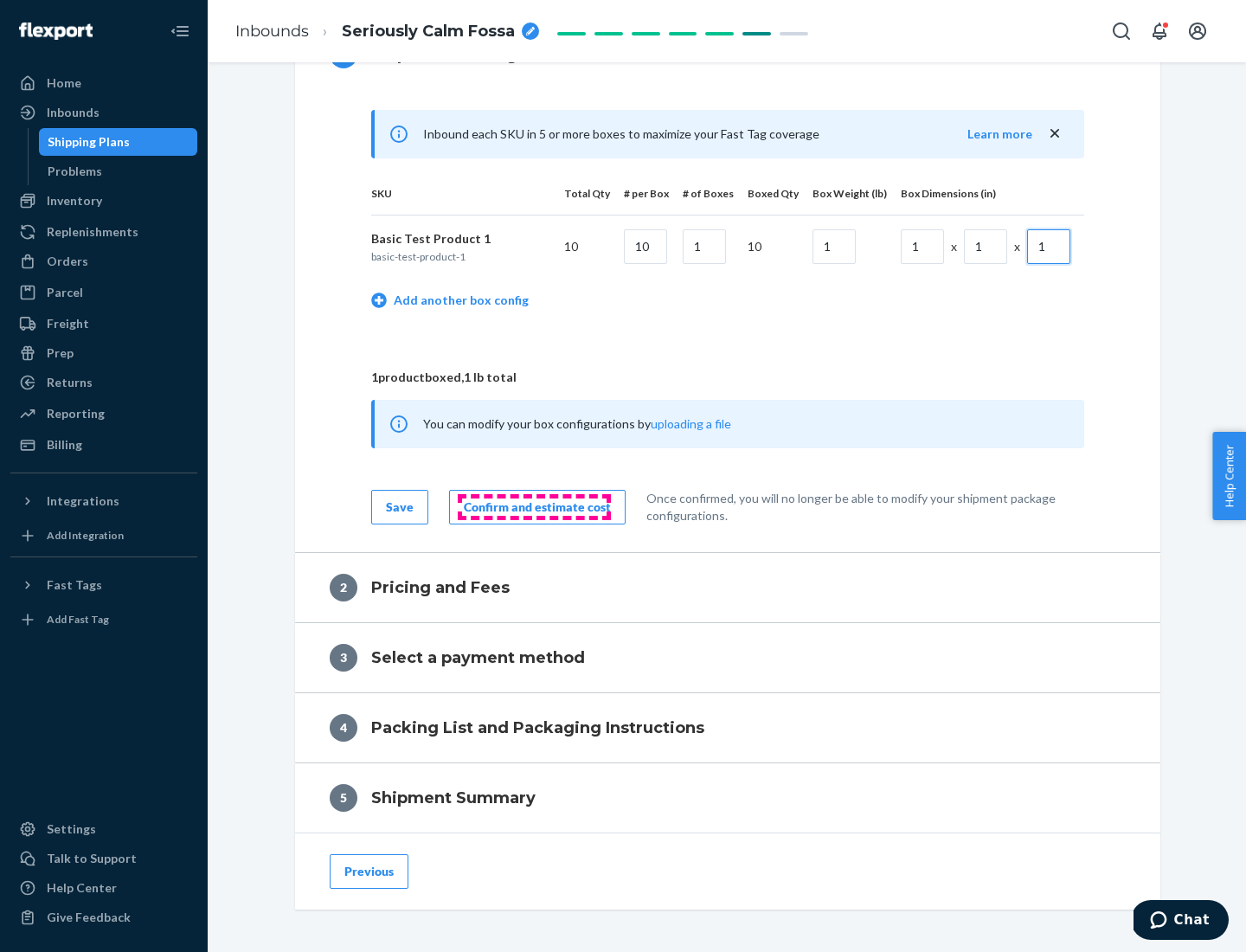
type input "1"
click at [534, 506] on div "Confirm and estimate cost" at bounding box center [537, 507] width 147 height 17
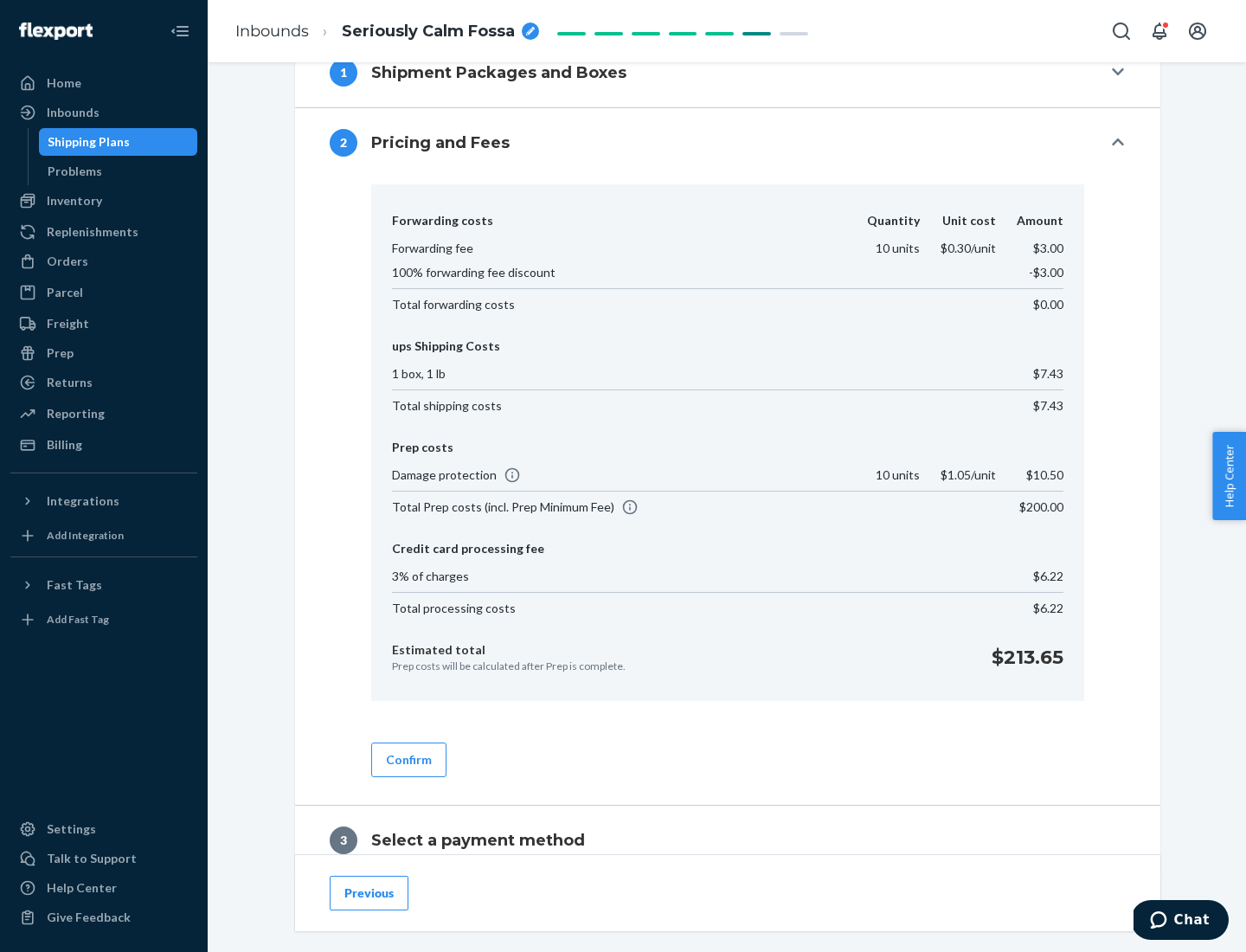
scroll to position [991, 0]
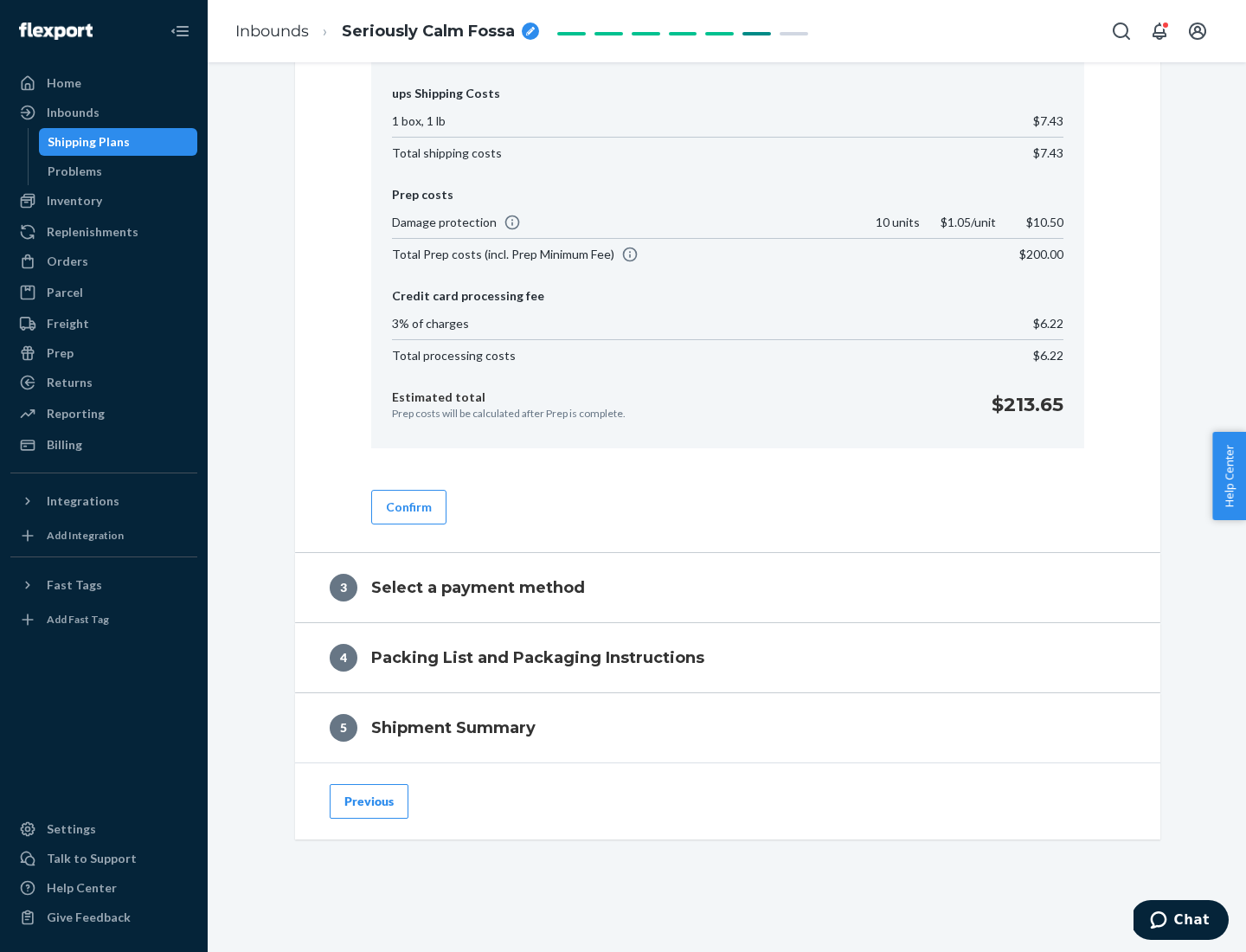
click at [407, 506] on button "Confirm" at bounding box center [409, 507] width 75 height 35
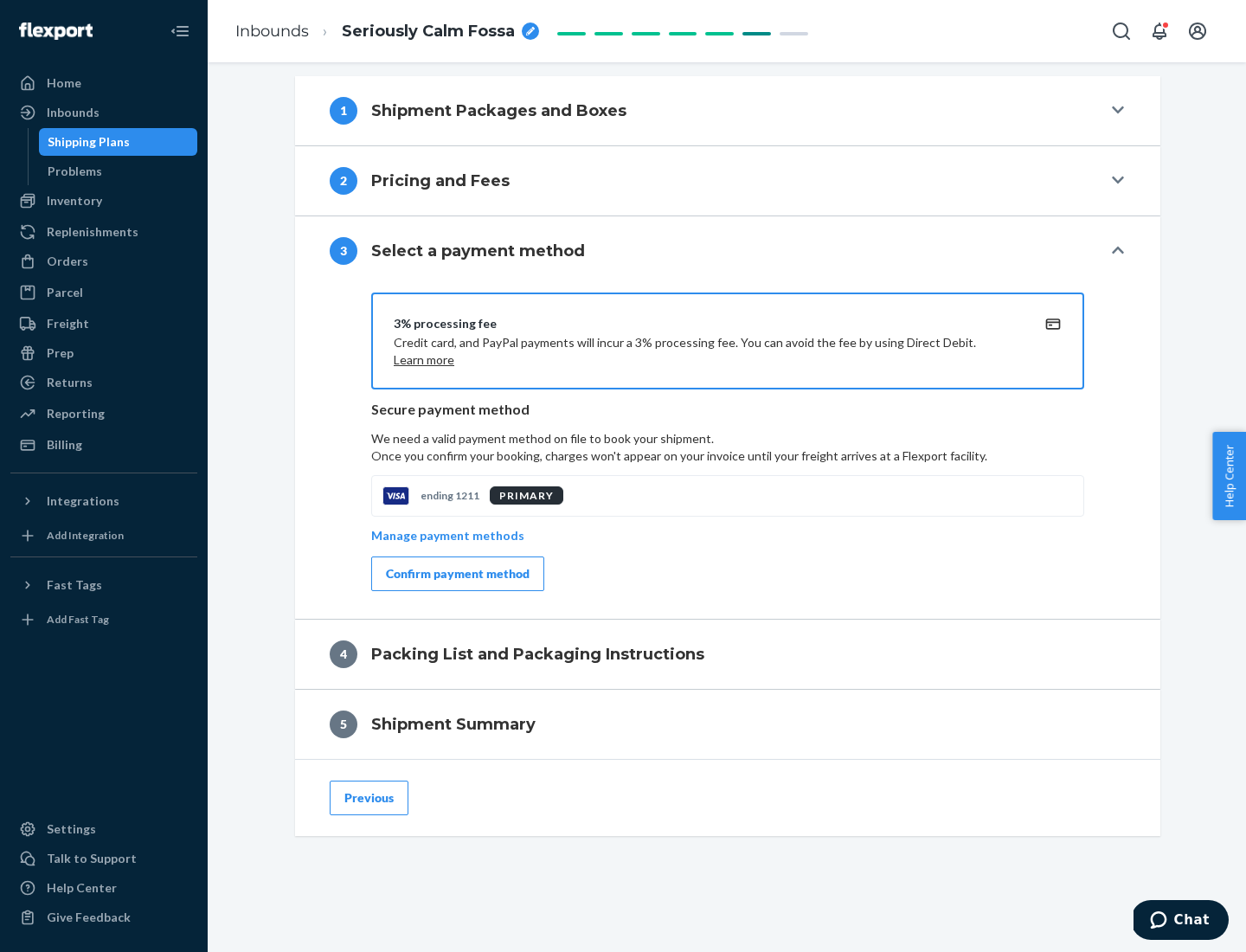
scroll to position [700, 0]
click at [456, 574] on div "Confirm payment method" at bounding box center [457, 573] width 144 height 17
